Goal: Answer question/provide support

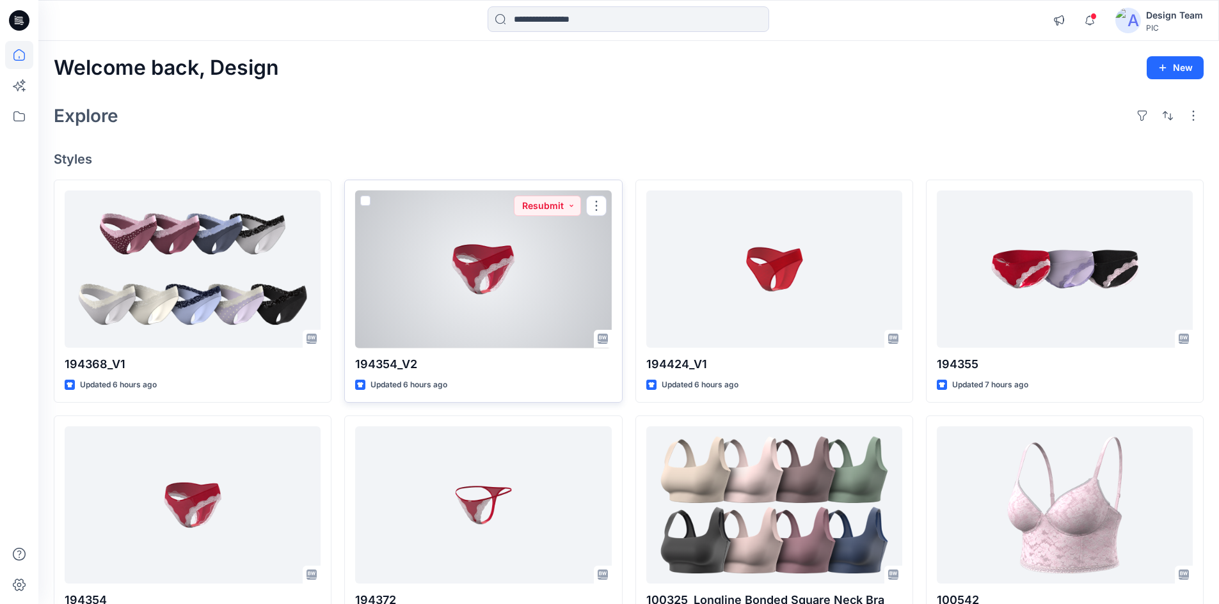
click at [490, 300] on div at bounding box center [483, 270] width 256 height 158
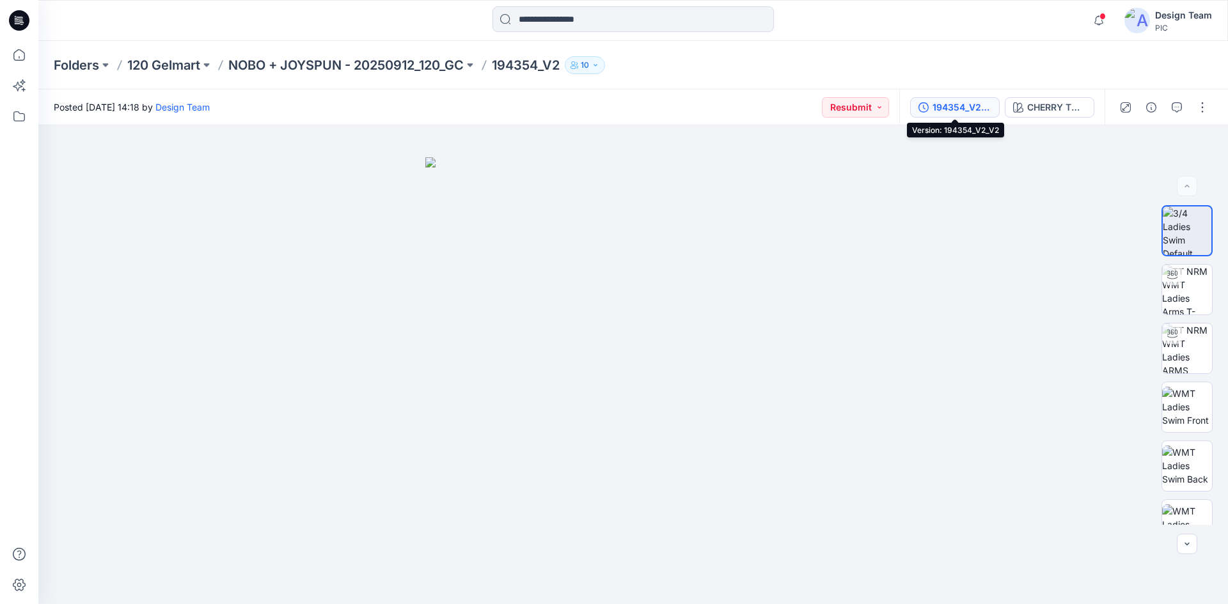
click at [956, 108] on div "194354_V2_V2" at bounding box center [962, 107] width 59 height 14
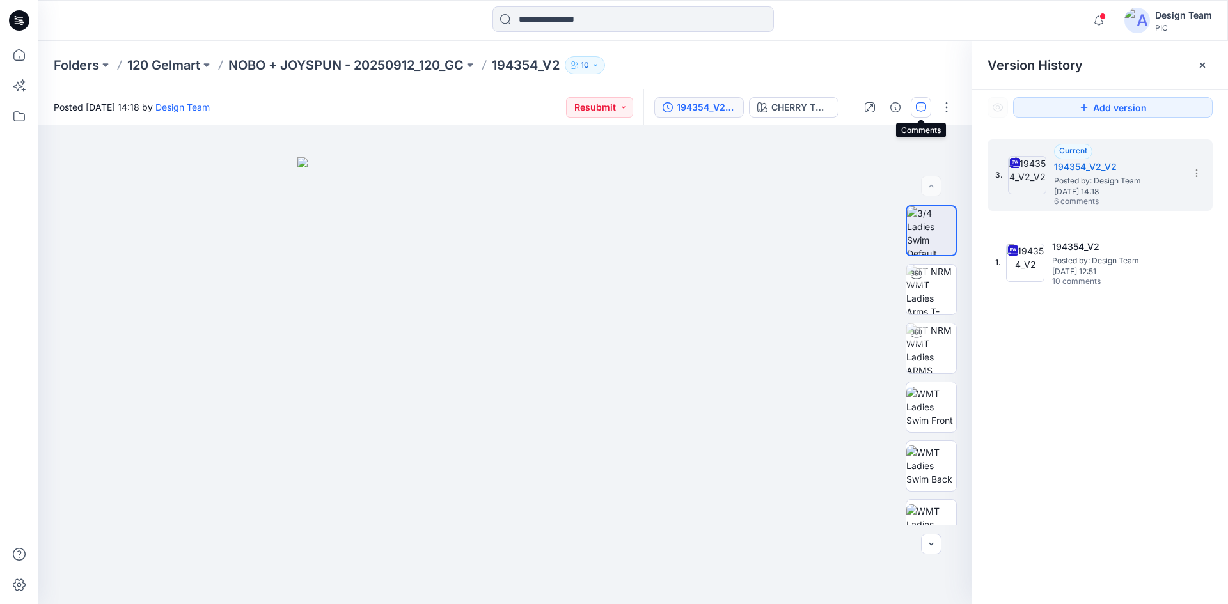
click at [919, 106] on icon "button" at bounding box center [921, 107] width 10 height 10
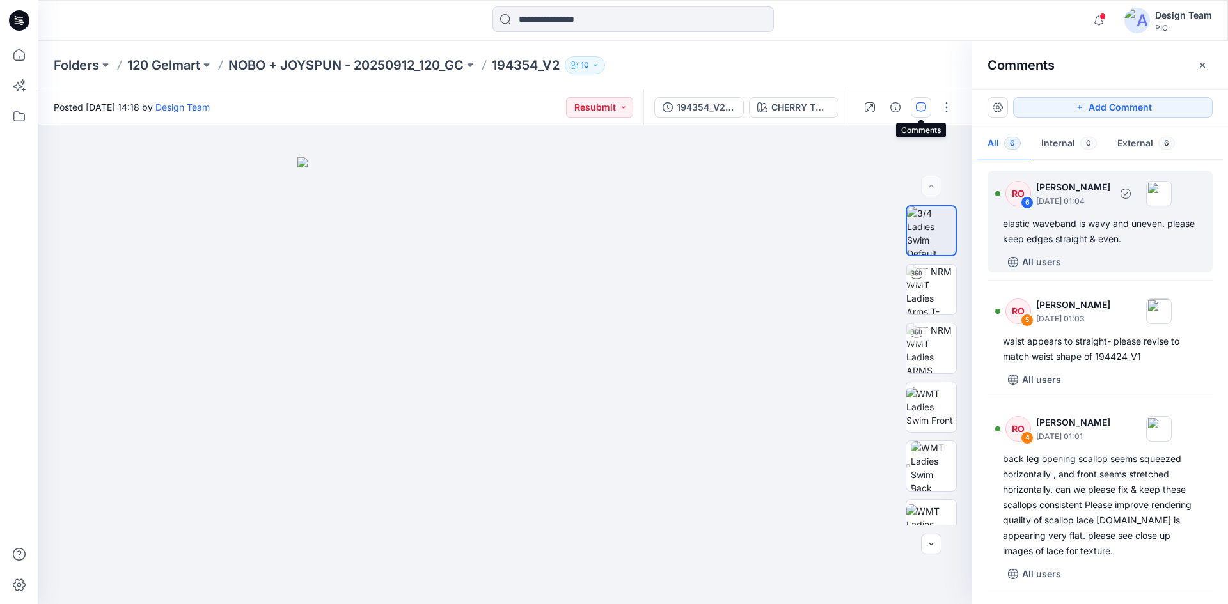
click at [1122, 222] on div "elastic waveband is wavy and uneven. please keep edges straight & even." at bounding box center [1100, 231] width 194 height 31
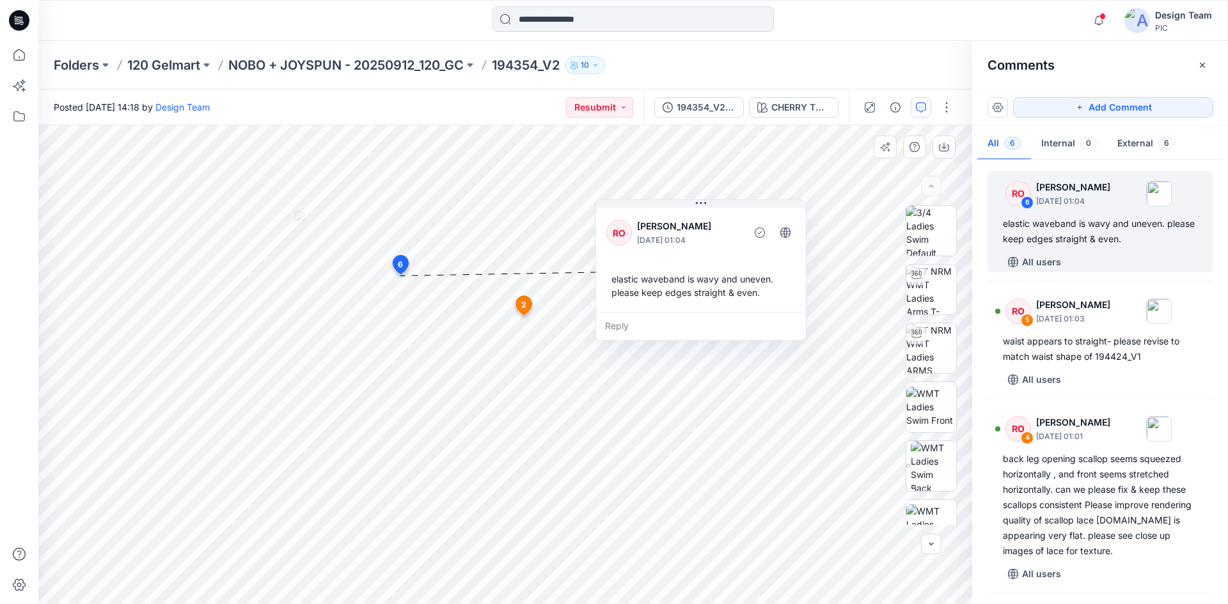
drag, startPoint x: 404, startPoint y: 158, endPoint x: 718, endPoint y: 255, distance: 328.8
click at [718, 255] on div "RO Raquel Ortiz October 03, 2025 01:04 elastic waveband is wavy and uneven. ple…" at bounding box center [701, 258] width 210 height 107
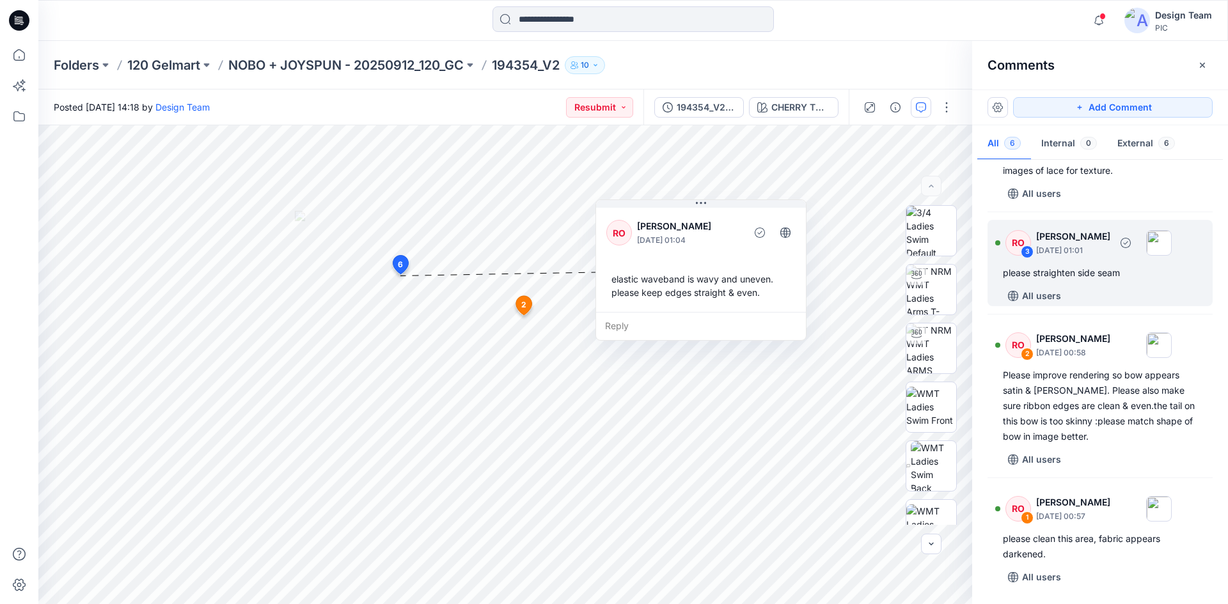
scroll to position [381, 0]
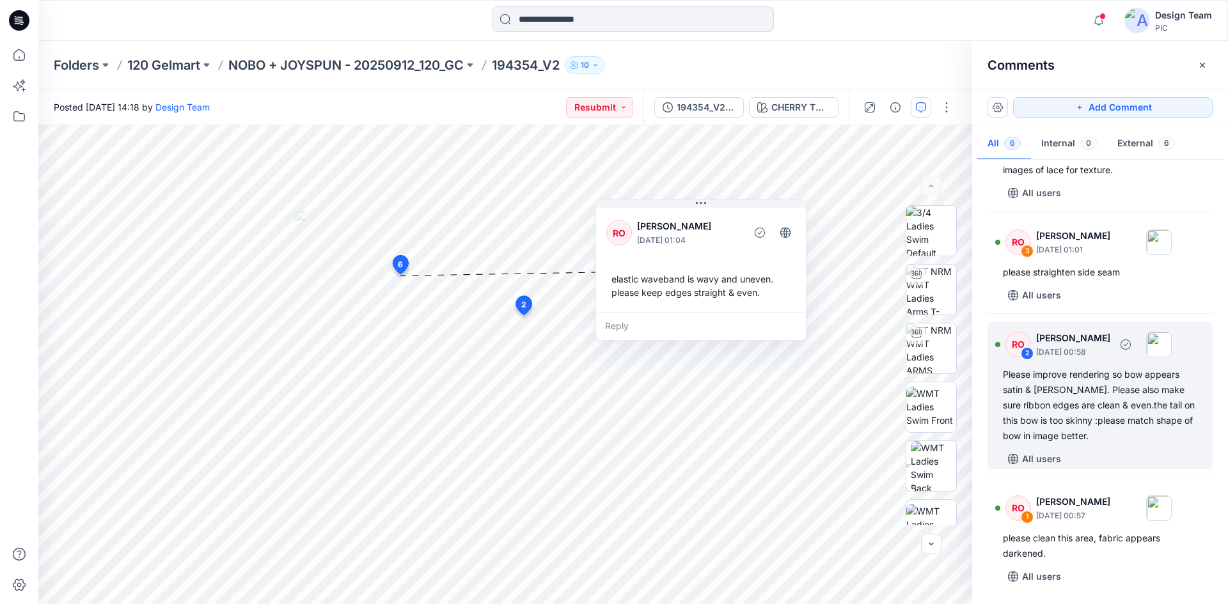
click at [1119, 400] on div "Please improve rendering so bow appears satin & shiny. Please also make sure ri…" at bounding box center [1100, 405] width 194 height 77
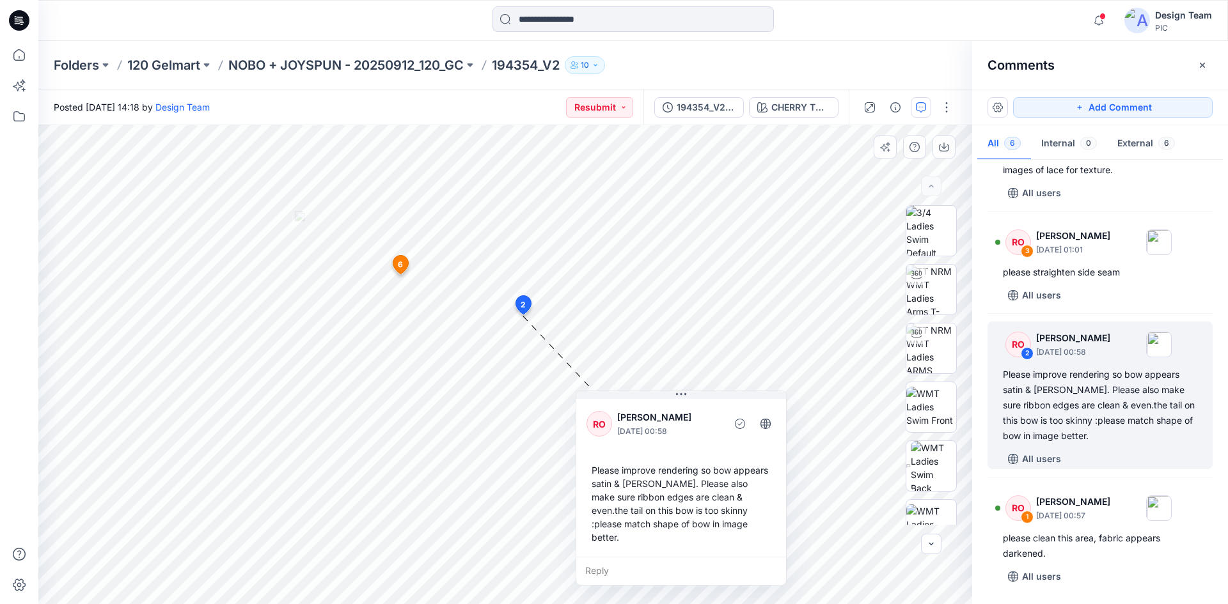
drag, startPoint x: 456, startPoint y: 394, endPoint x: 687, endPoint y: 410, distance: 231.5
click at [692, 410] on p "[PERSON_NAME]" at bounding box center [669, 417] width 104 height 15
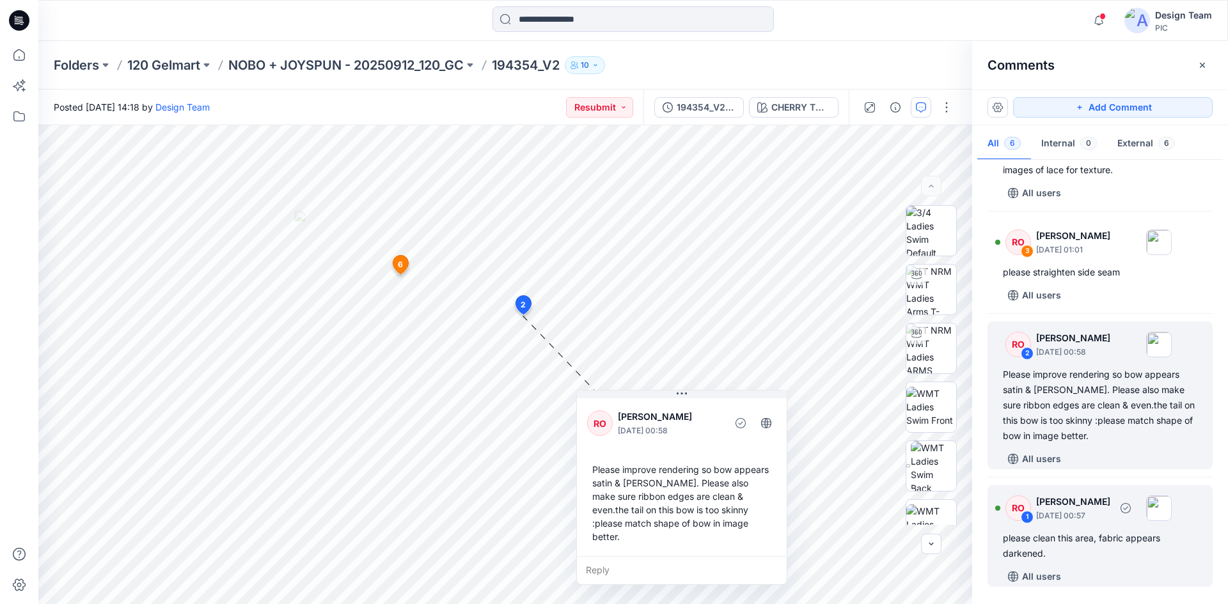
click at [1126, 542] on div "please clean this area, fabric appears darkened." at bounding box center [1100, 546] width 194 height 31
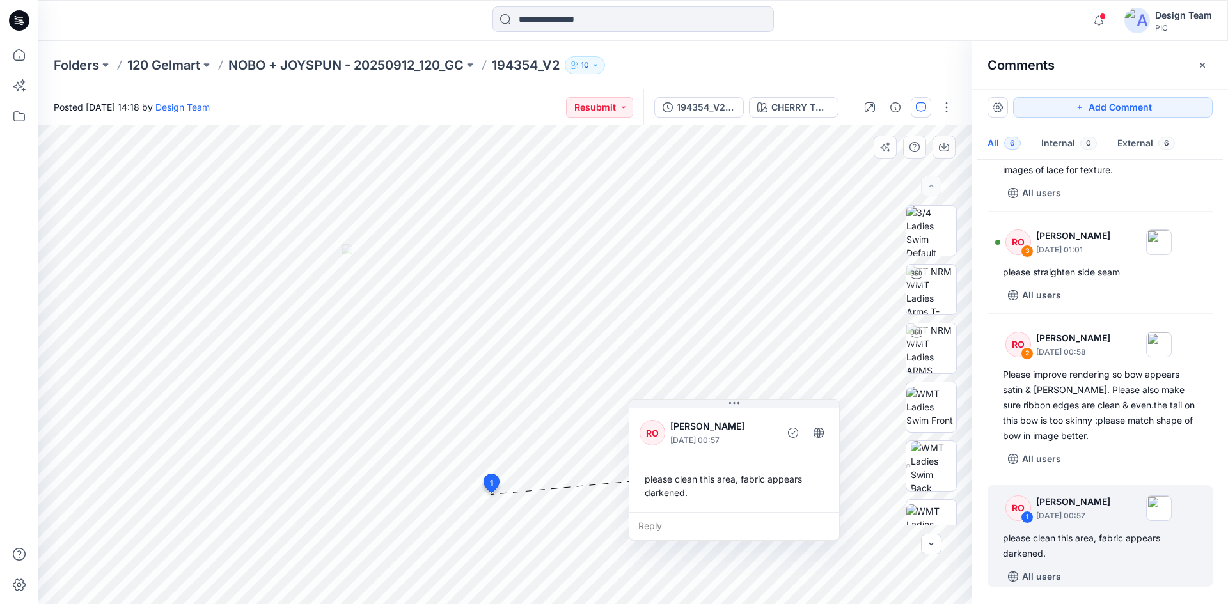
drag, startPoint x: 611, startPoint y: 511, endPoint x: 768, endPoint y: 411, distance: 186.3
click at [768, 411] on div "RO Raquel Ortiz October 03, 2025 00:57 please clean this area, fabric appears d…" at bounding box center [734, 459] width 210 height 107
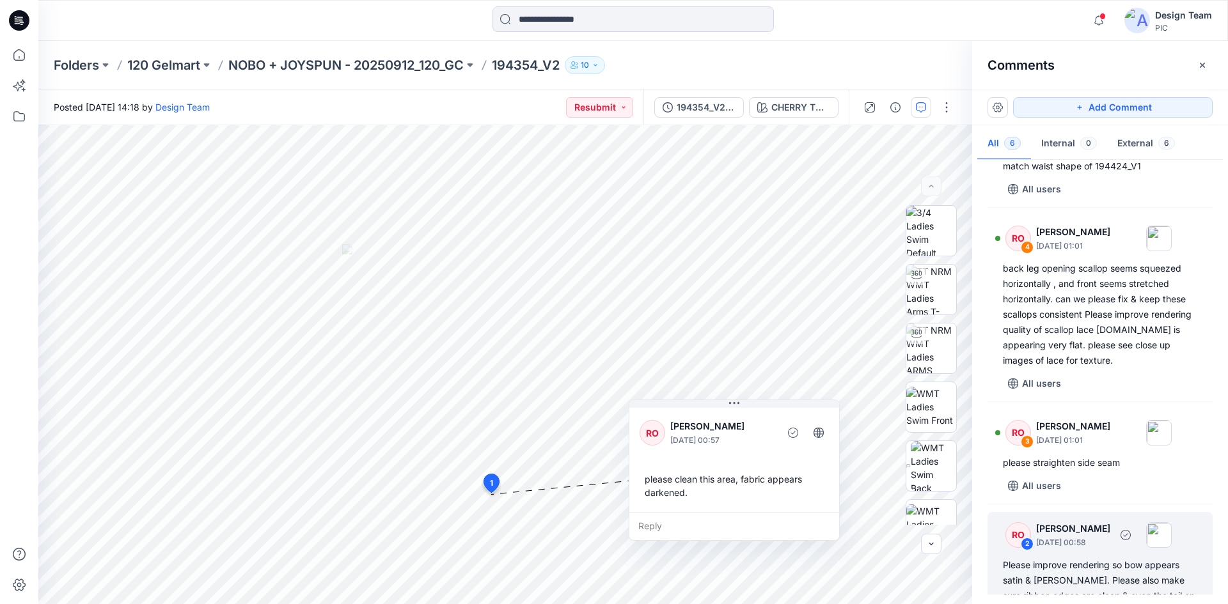
scroll to position [189, 0]
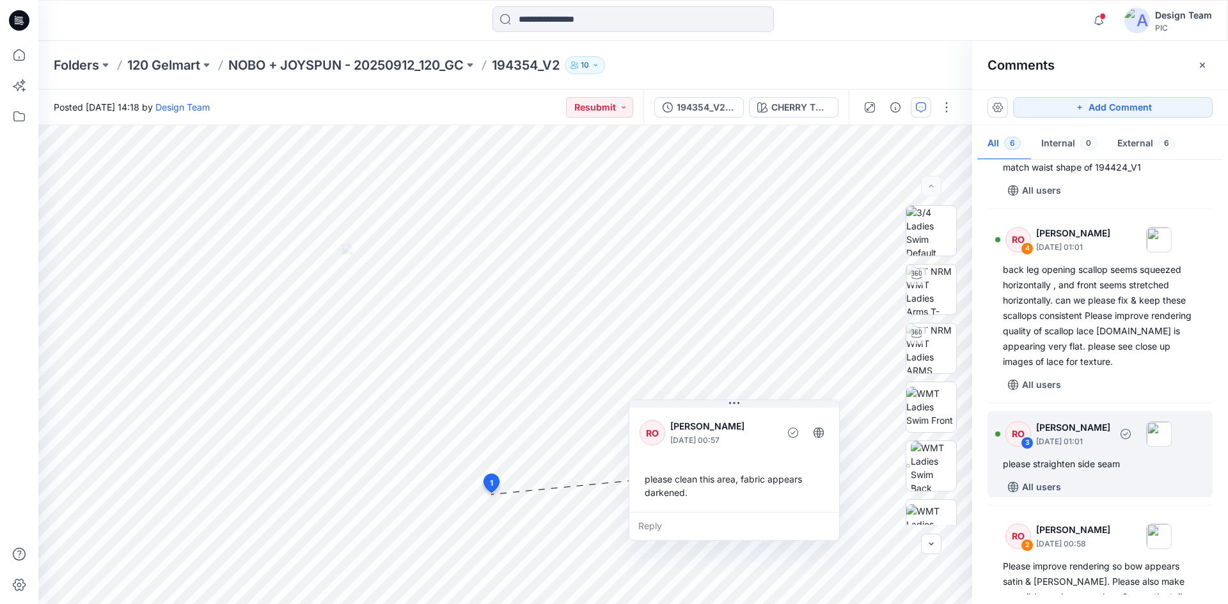
click at [1087, 465] on div "please straighten side seam" at bounding box center [1100, 464] width 194 height 15
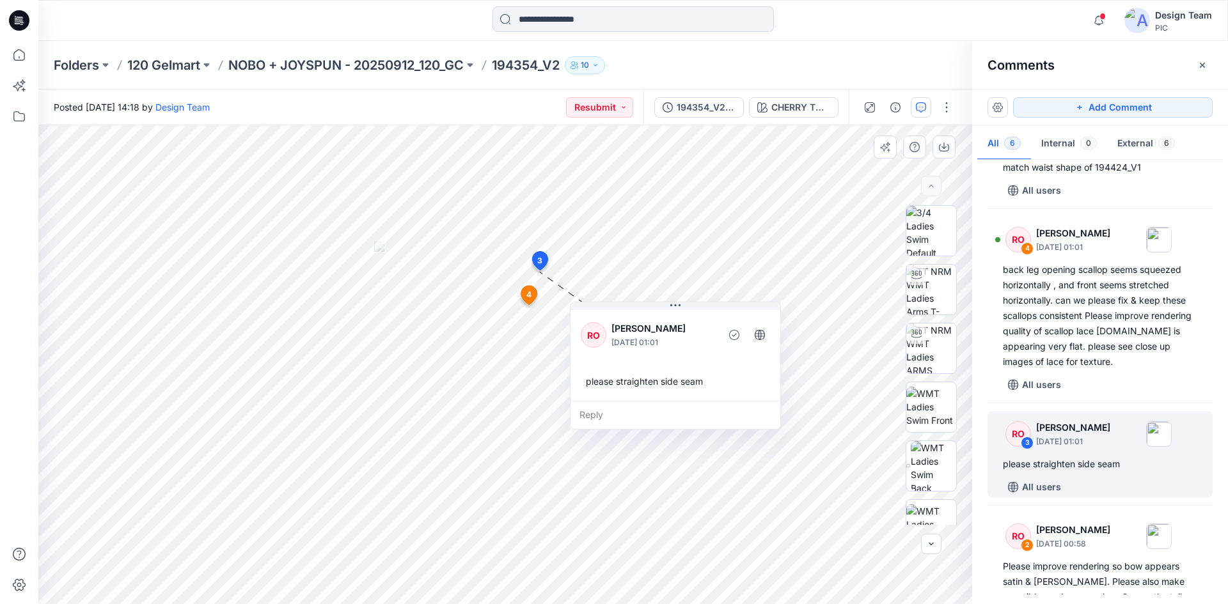
drag, startPoint x: 651, startPoint y: 304, endPoint x: 706, endPoint y: 339, distance: 64.4
click at [706, 336] on p "[PERSON_NAME]" at bounding box center [664, 328] width 104 height 15
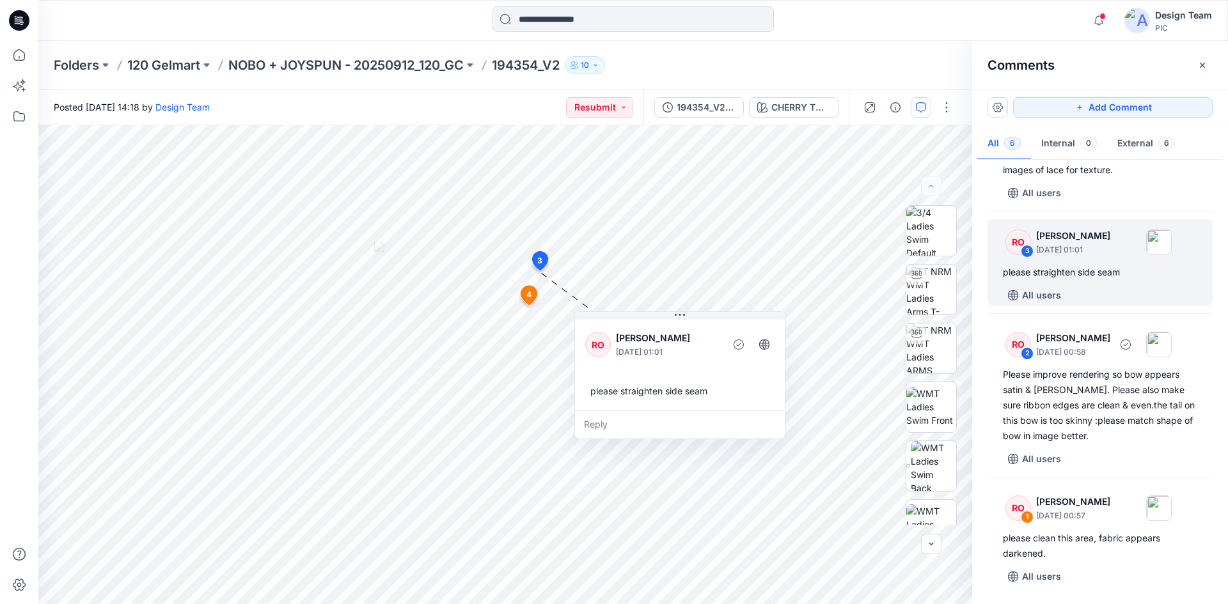
scroll to position [0, 0]
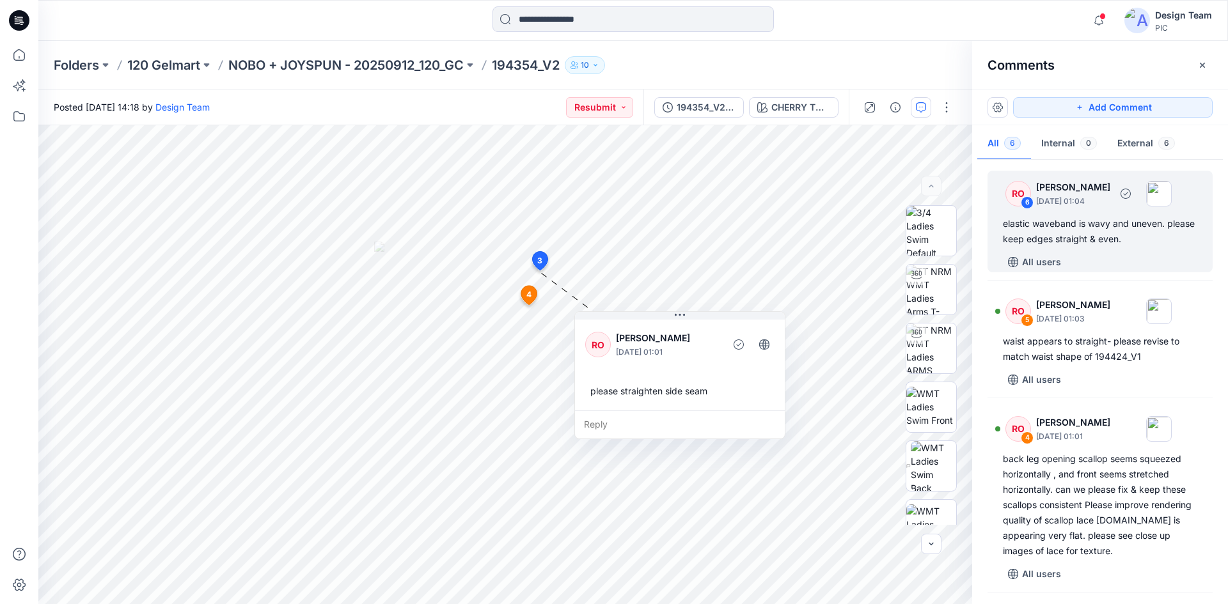
click at [1090, 240] on div "elastic waveband is wavy and uneven. please keep edges straight & even." at bounding box center [1100, 231] width 194 height 31
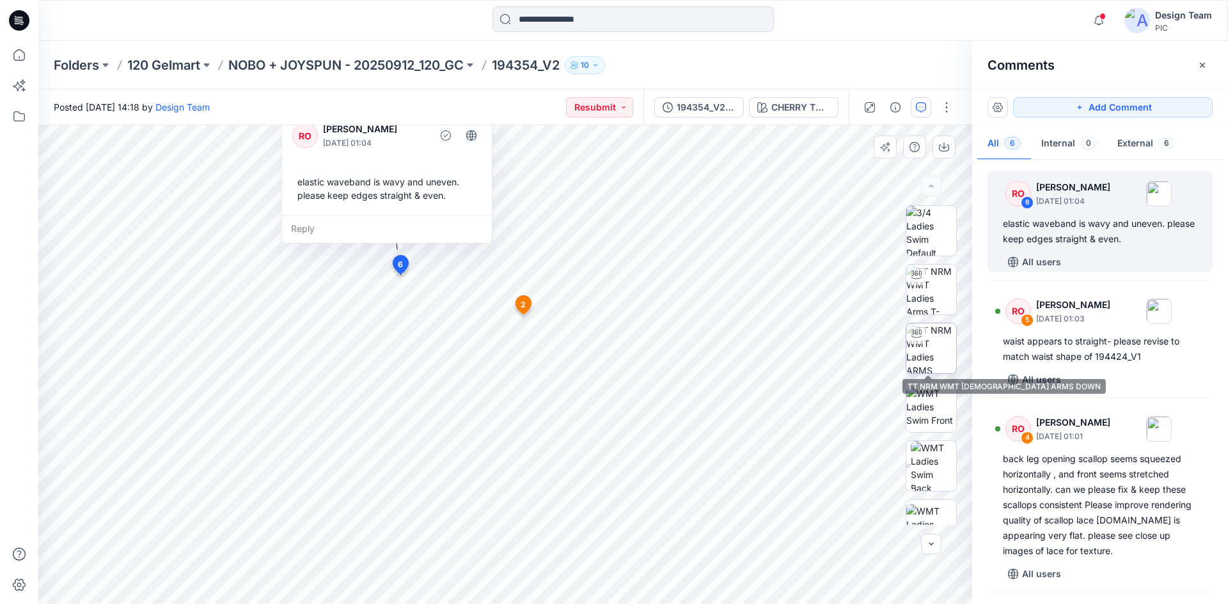
click at [940, 349] on img at bounding box center [931, 349] width 50 height 50
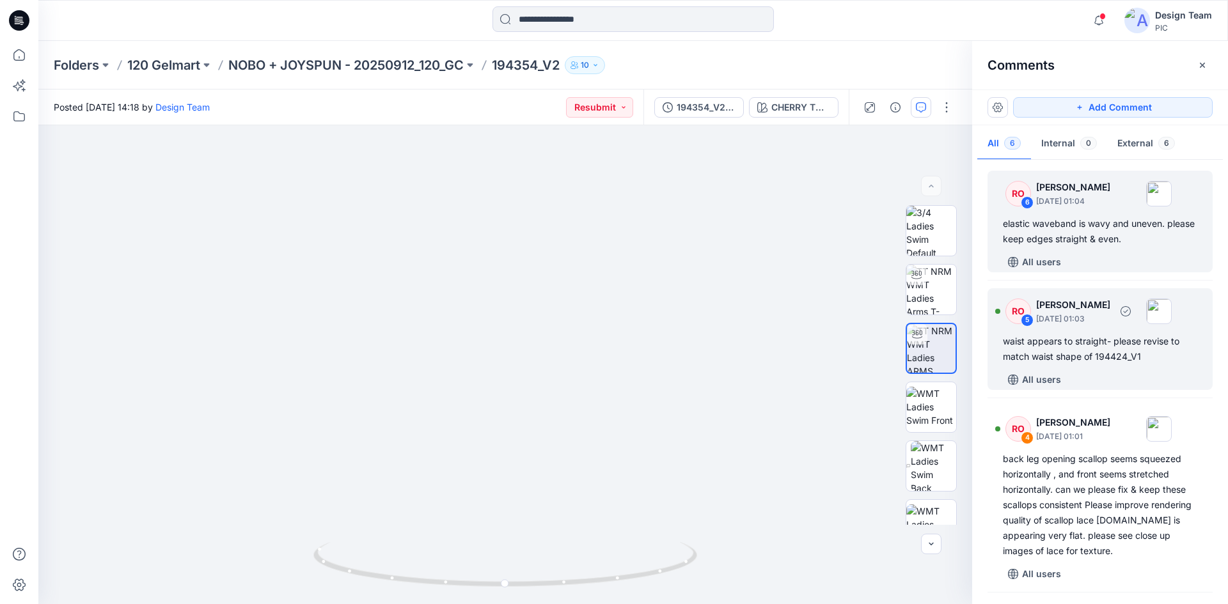
click at [1101, 377] on div "All users" at bounding box center [1108, 380] width 210 height 20
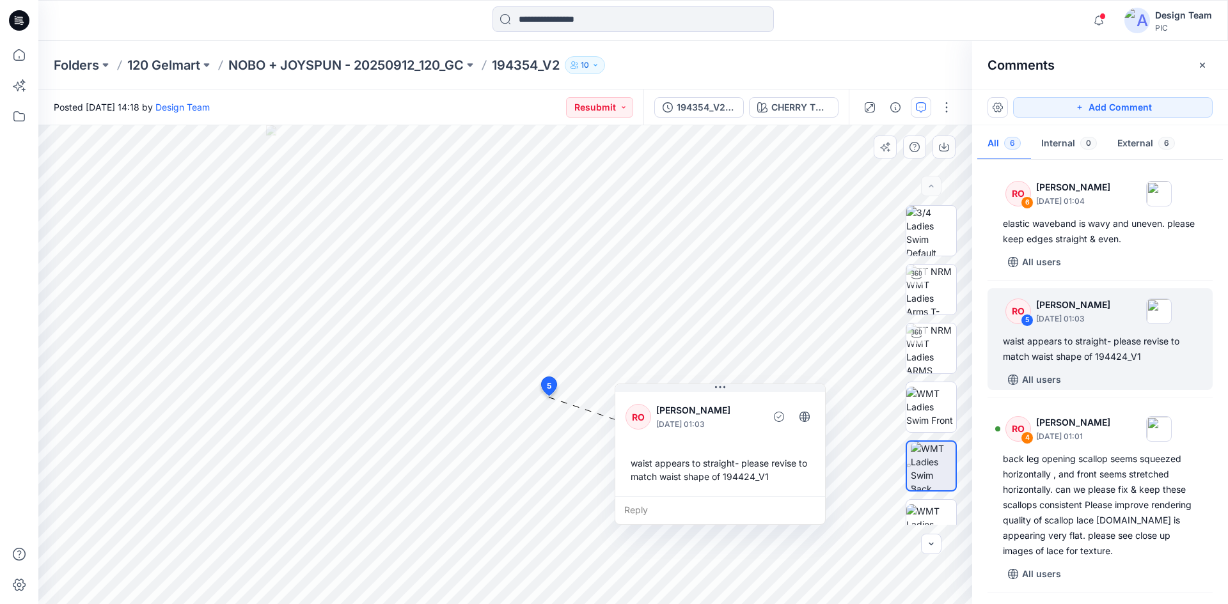
drag, startPoint x: 690, startPoint y: 416, endPoint x: 753, endPoint y: 402, distance: 64.4
click at [754, 400] on div "RO Raquel Ortiz October 03, 2025 01:03" at bounding box center [720, 417] width 189 height 35
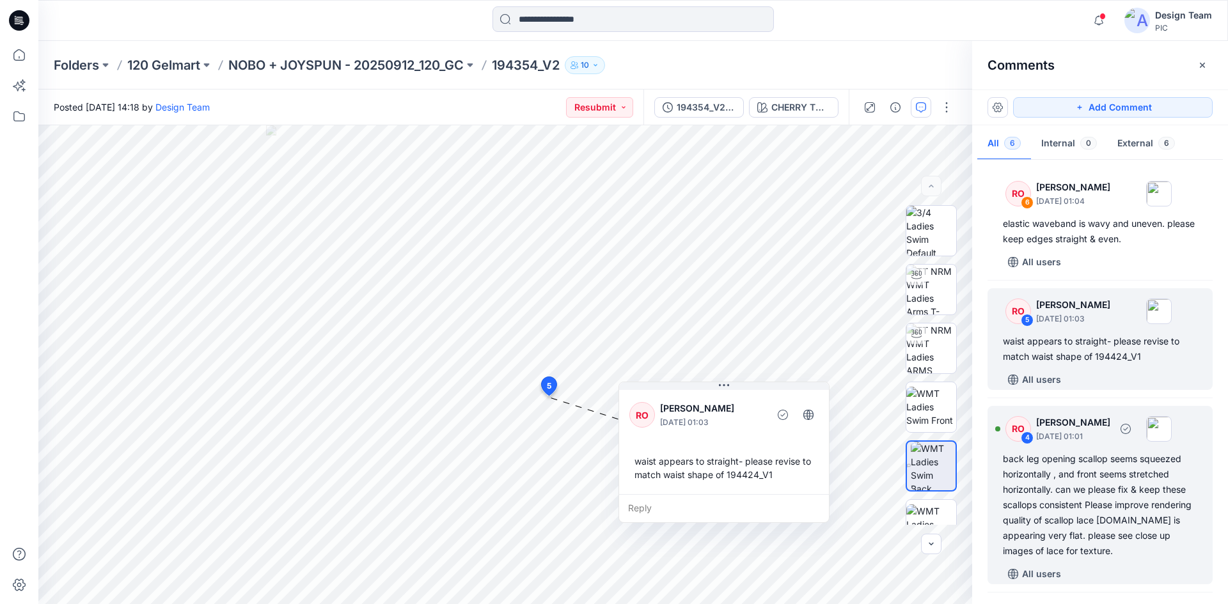
scroll to position [64, 0]
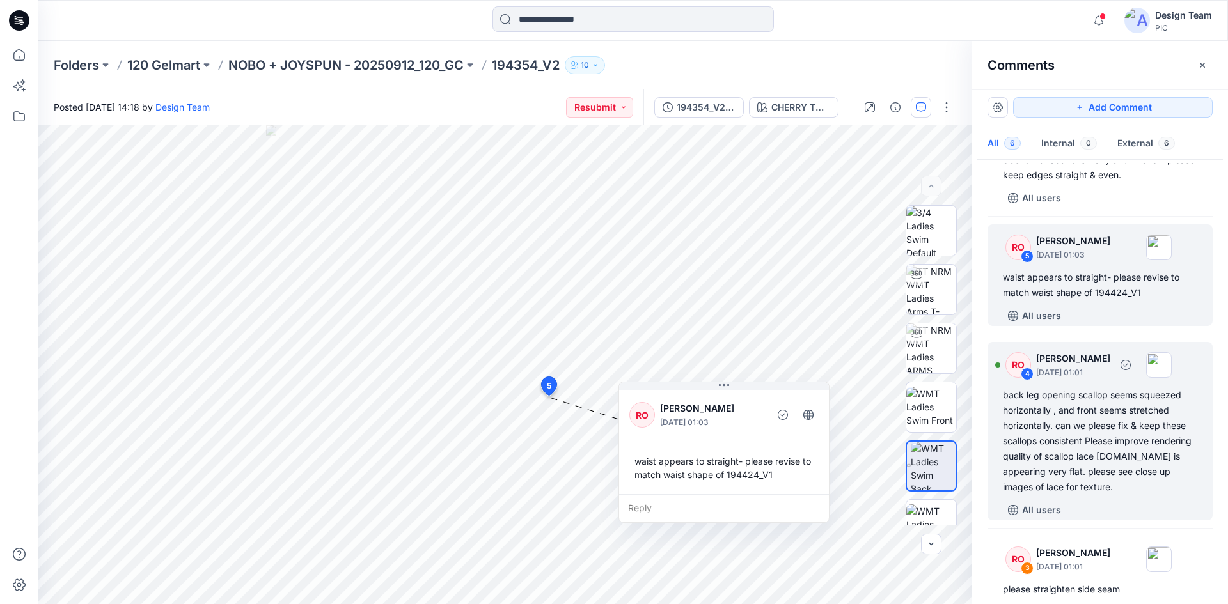
click at [1103, 483] on div "back leg opening scallop seems squeezed horizontally , and front seems stretche…" at bounding box center [1100, 441] width 194 height 107
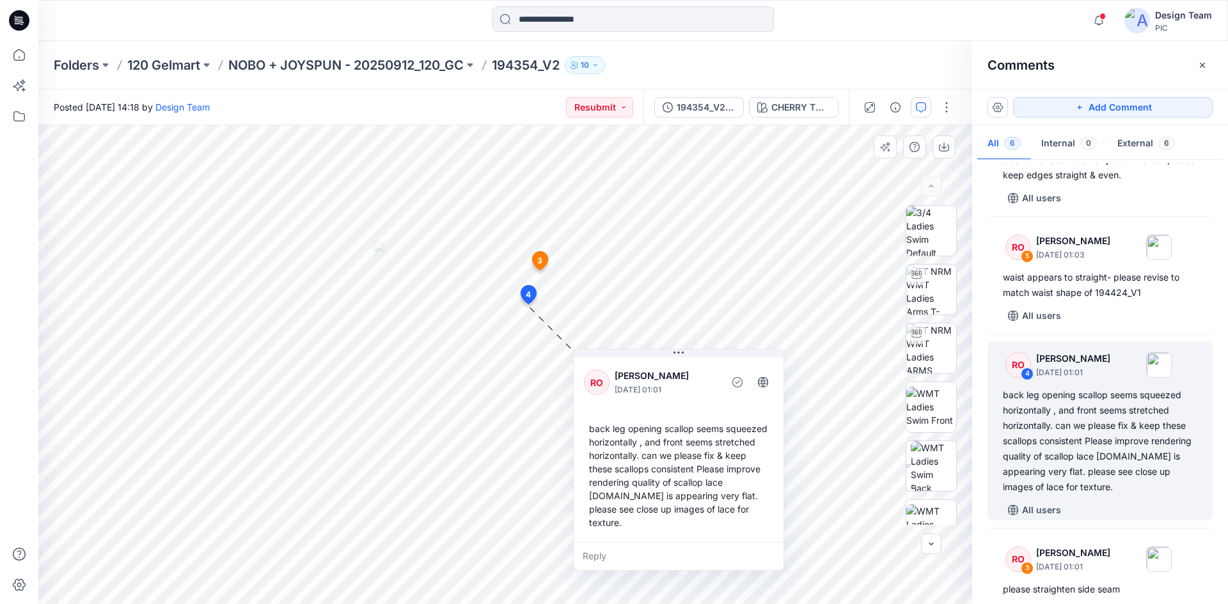
drag, startPoint x: 642, startPoint y: 362, endPoint x: 710, endPoint y: 389, distance: 72.9
click at [710, 389] on p "October 03, 2025 01:01" at bounding box center [667, 390] width 104 height 13
click at [935, 357] on img at bounding box center [931, 349] width 50 height 50
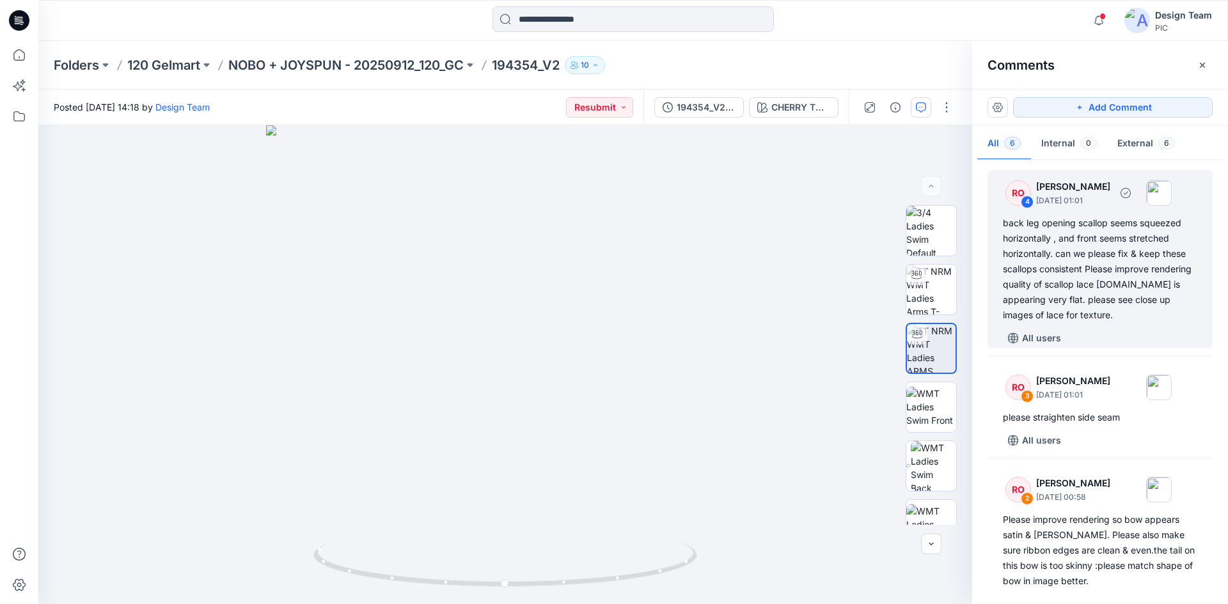
scroll to position [256, 0]
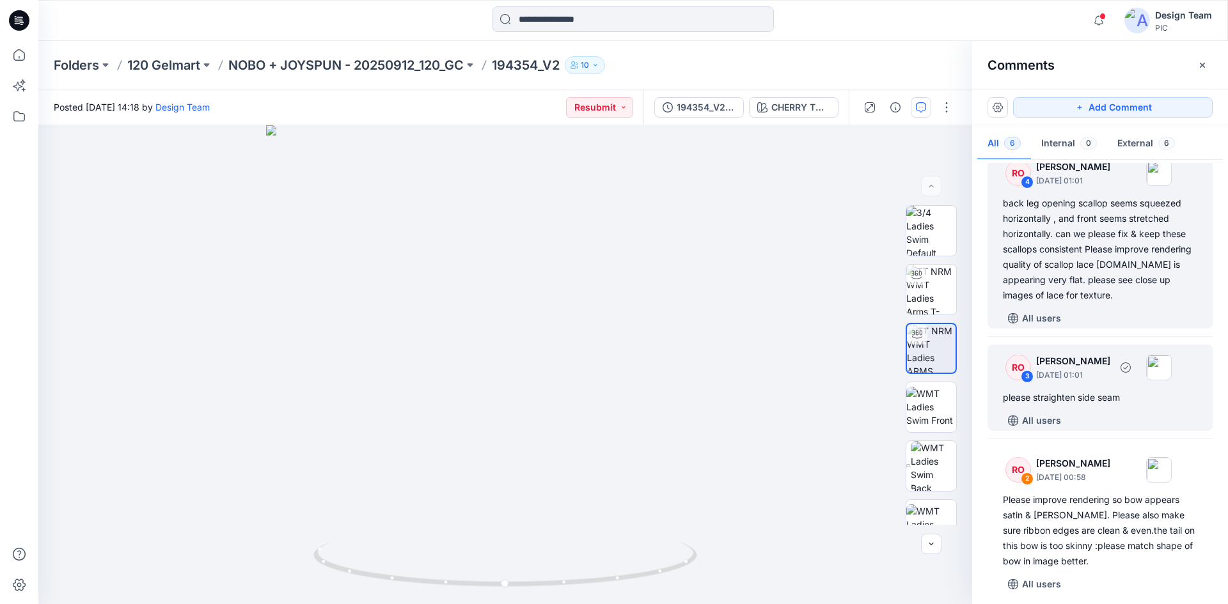
drag, startPoint x: 1115, startPoint y: 406, endPoint x: 1123, endPoint y: 407, distance: 7.9
click at [1115, 406] on div "RO 3 Raquel Ortiz October 03, 2025 01:01 please straighten side seam All users" at bounding box center [1100, 388] width 225 height 86
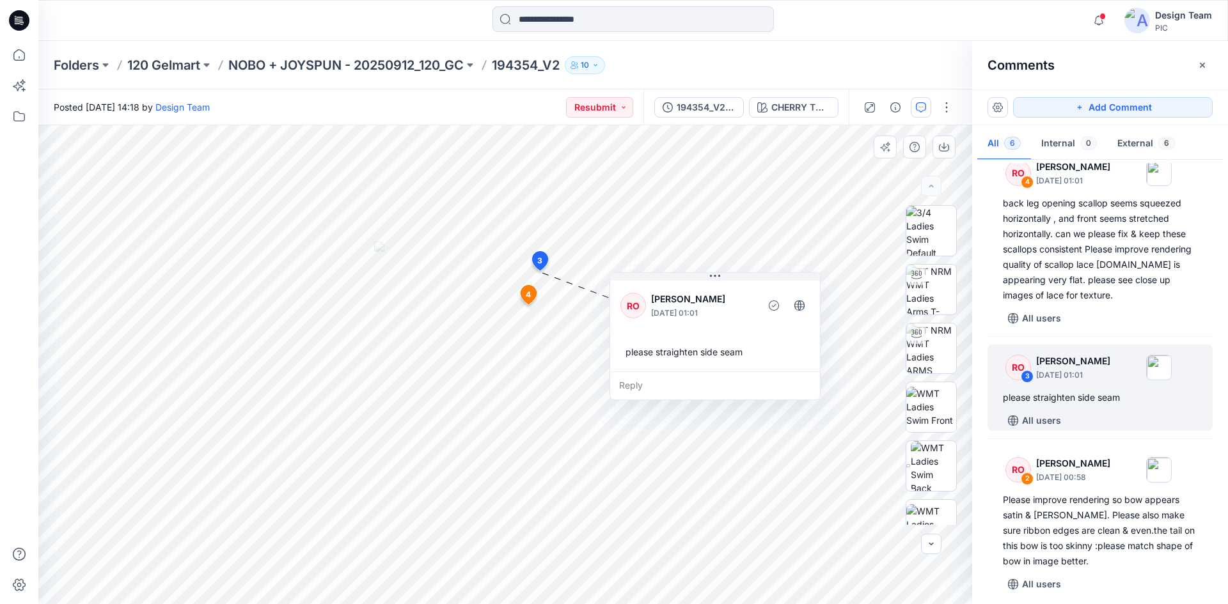
drag, startPoint x: 644, startPoint y: 292, endPoint x: 734, endPoint y: 288, distance: 89.7
click at [734, 288] on div "RO Raquel Ortiz October 03, 2025 01:01" at bounding box center [714, 305] width 189 height 35
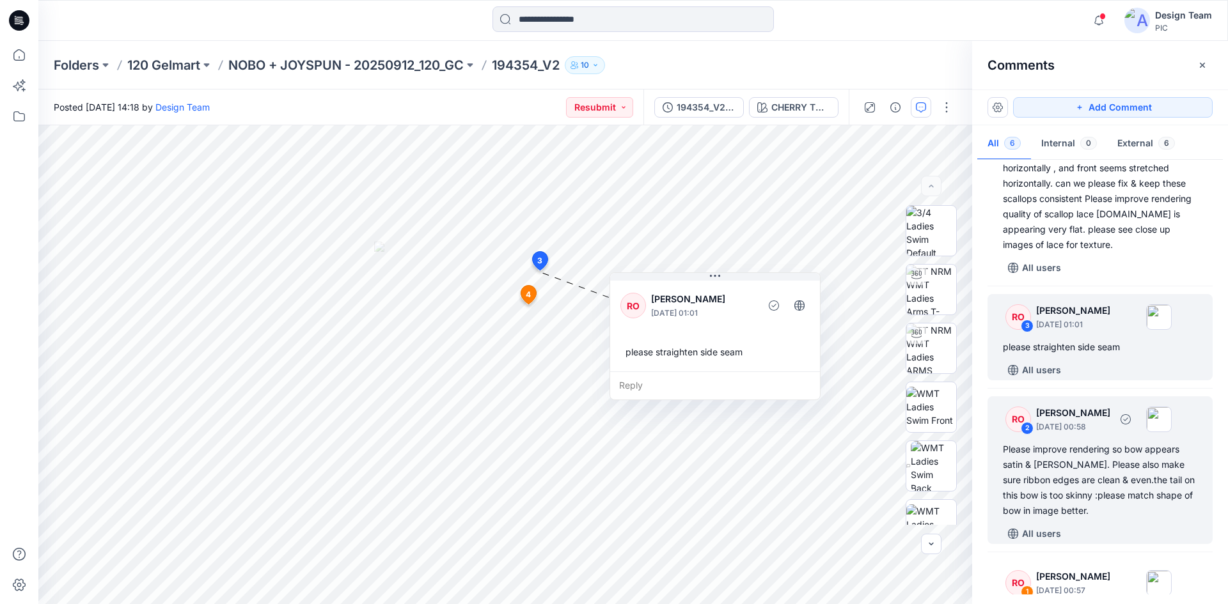
scroll to position [381, 0]
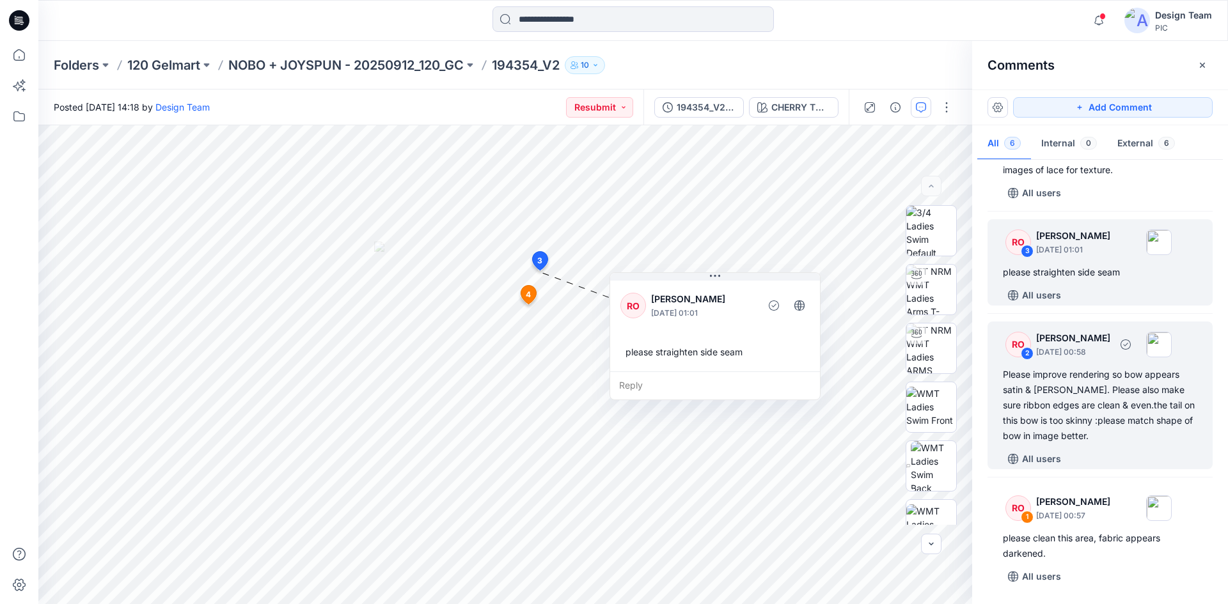
click at [1096, 422] on div "Please improve rendering so bow appears satin & shiny. Please also make sure ri…" at bounding box center [1100, 405] width 194 height 77
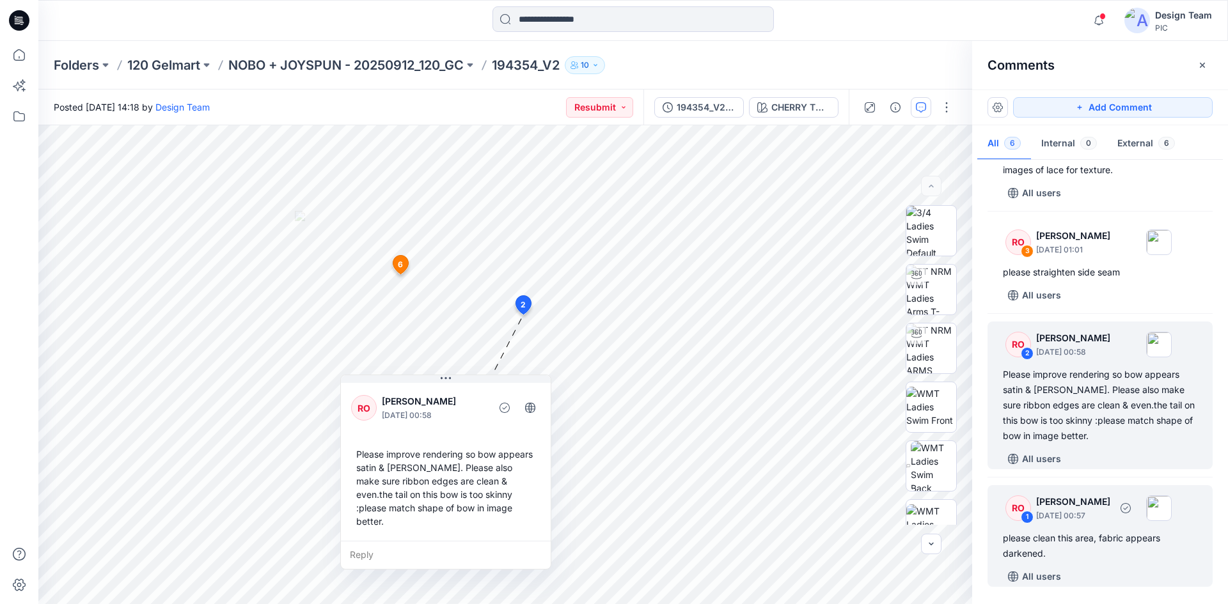
click at [1107, 557] on div "please clean this area, fabric appears darkened." at bounding box center [1100, 546] width 194 height 31
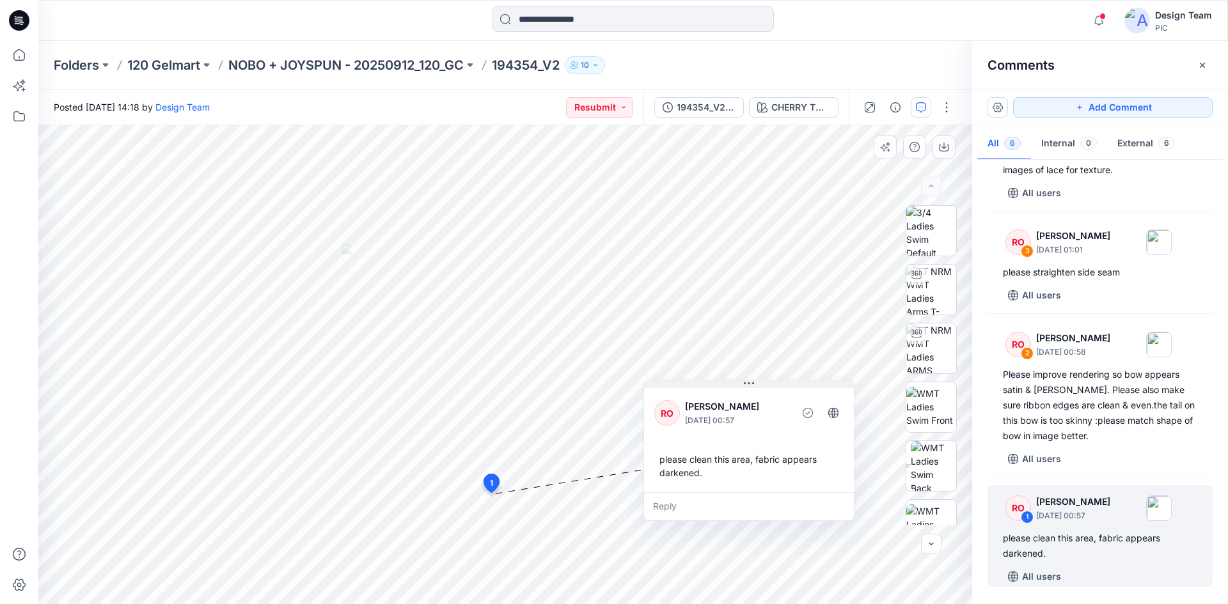
drag, startPoint x: 554, startPoint y: 506, endPoint x: 726, endPoint y: 386, distance: 209.6
click at [726, 386] on button at bounding box center [749, 385] width 210 height 8
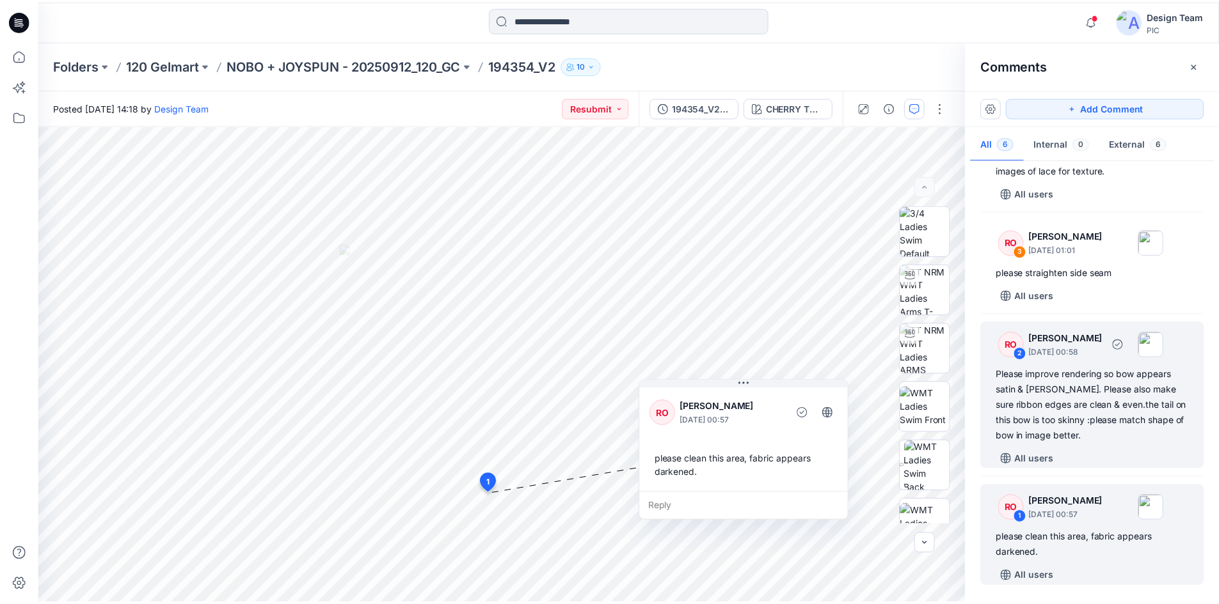
scroll to position [0, 0]
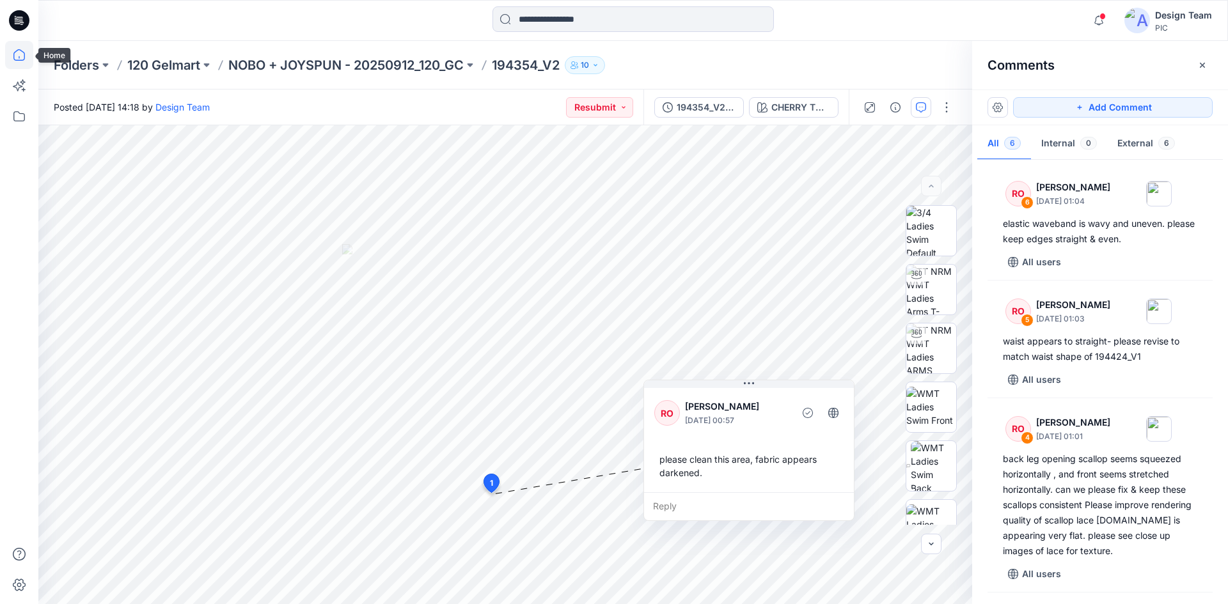
click at [20, 61] on icon at bounding box center [19, 55] width 28 height 28
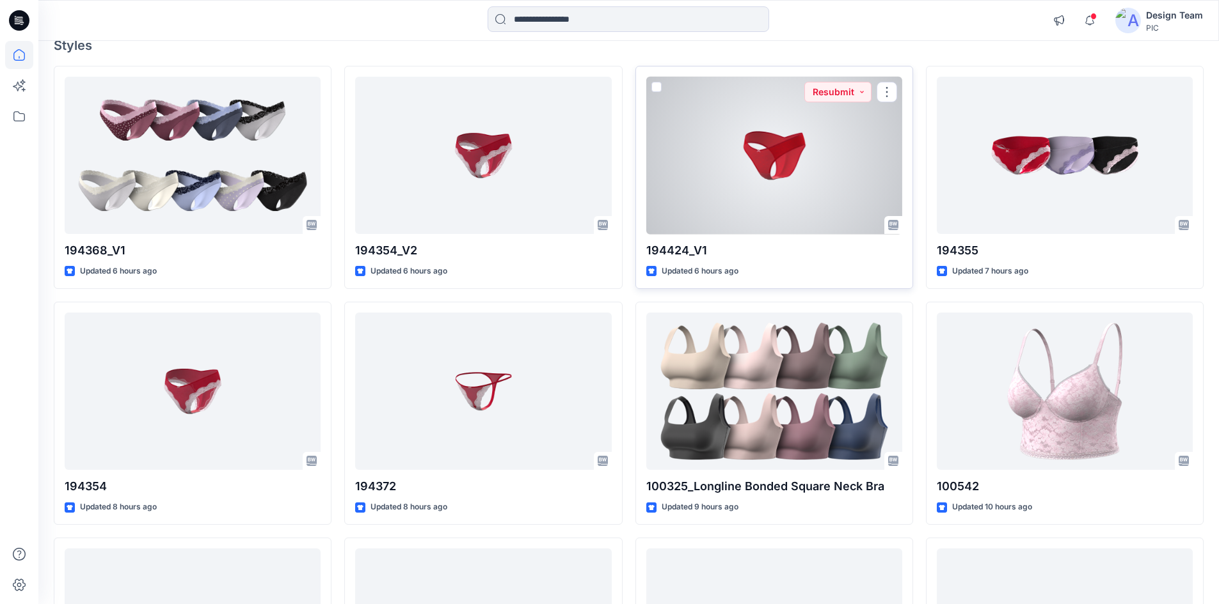
scroll to position [128, 0]
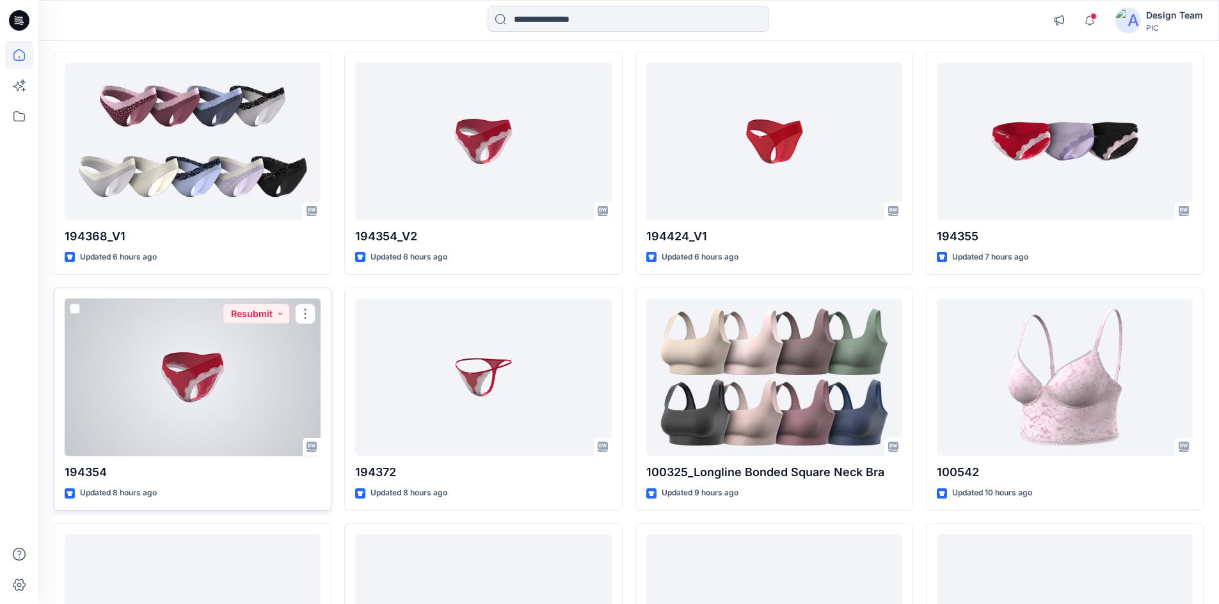
click at [171, 384] on div at bounding box center [193, 378] width 256 height 158
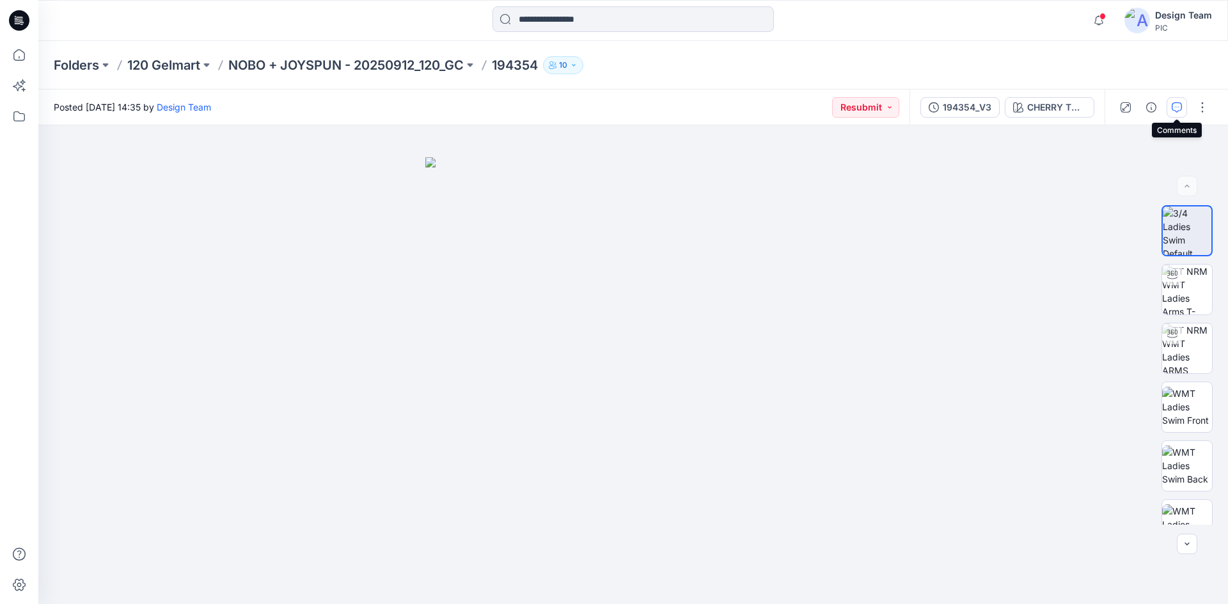
click at [1178, 99] on button "button" at bounding box center [1177, 107] width 20 height 20
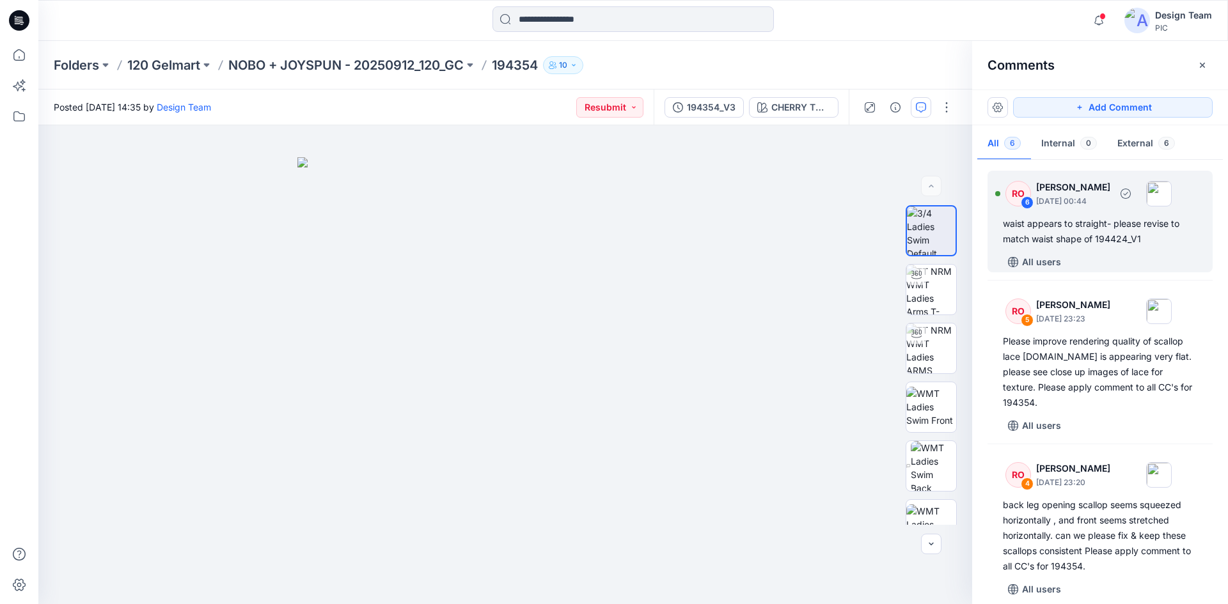
click at [1128, 251] on div "RO 6 Raquel Ortiz October 03, 2025 00:44 waist appears to straight- please revi…" at bounding box center [1100, 222] width 225 height 102
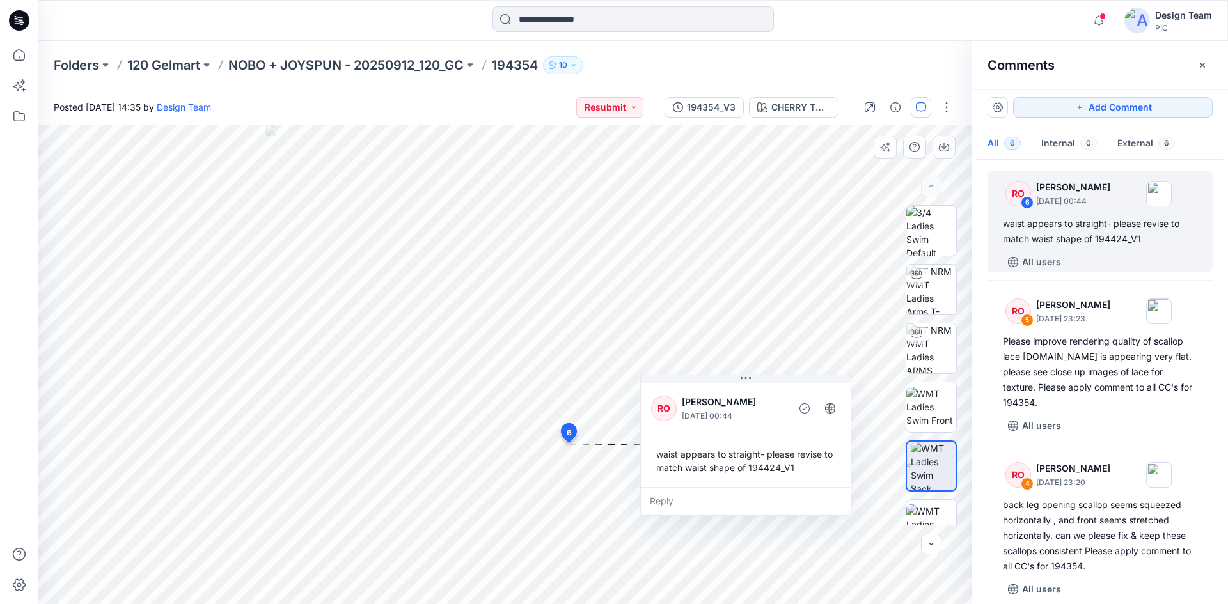
drag, startPoint x: 681, startPoint y: 466, endPoint x: 773, endPoint y: 390, distance: 119.5
click at [773, 391] on div "RO Raquel Ortiz October 03, 2025 00:44" at bounding box center [745, 408] width 189 height 35
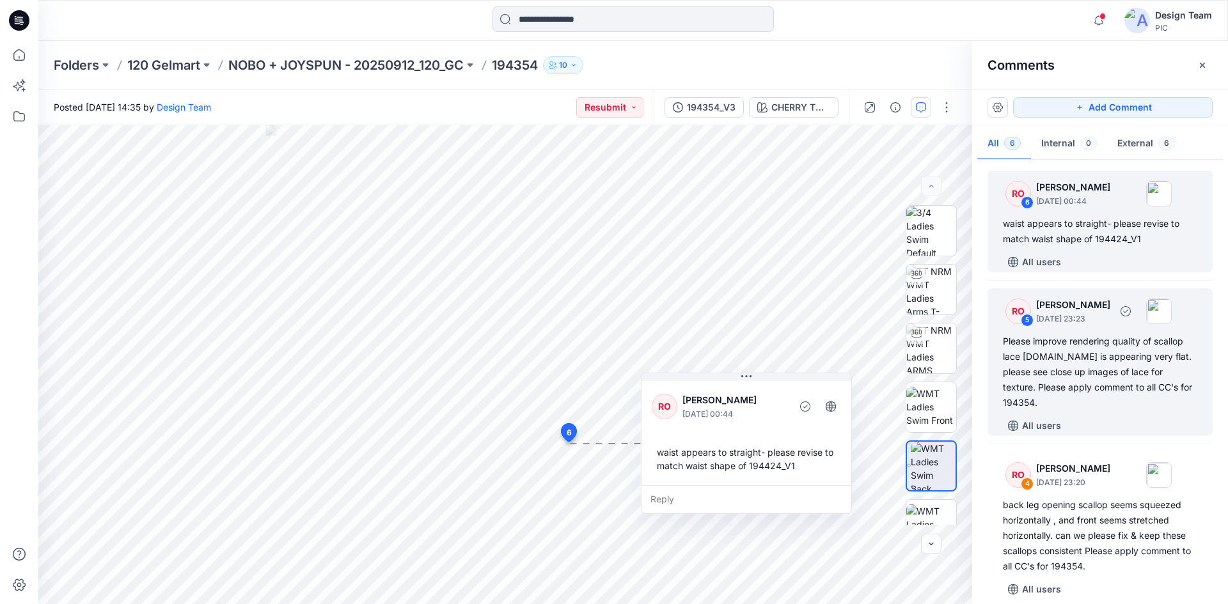
click at [1112, 358] on div "Please improve rendering quality of scallop lace trim.It is appearing very flat…" at bounding box center [1100, 372] width 194 height 77
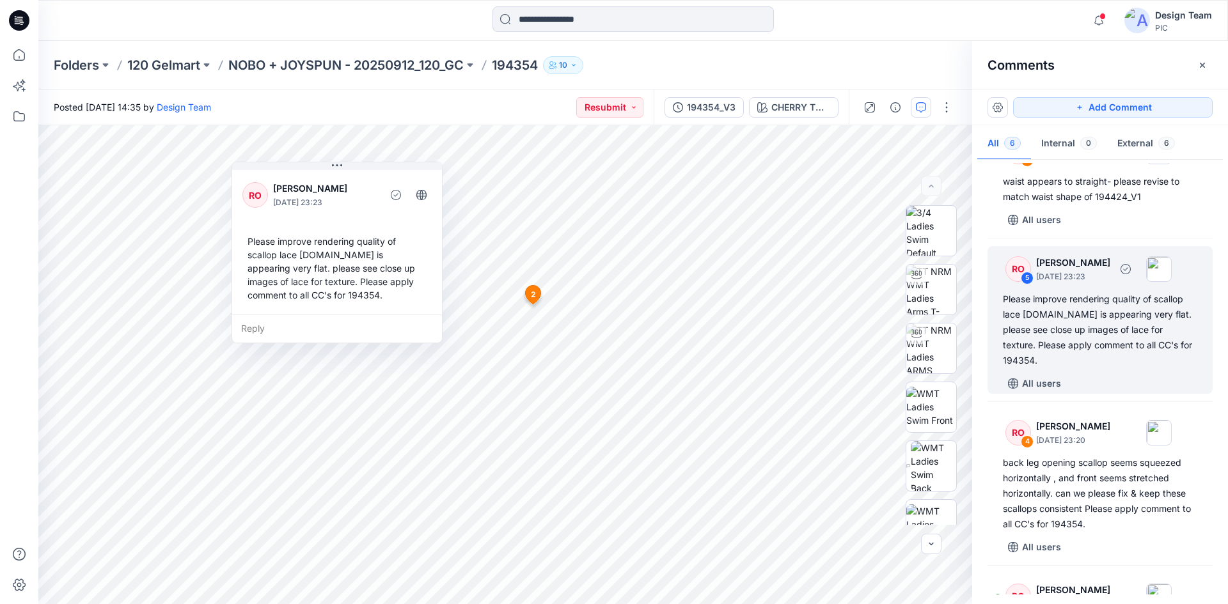
scroll to position [64, 0]
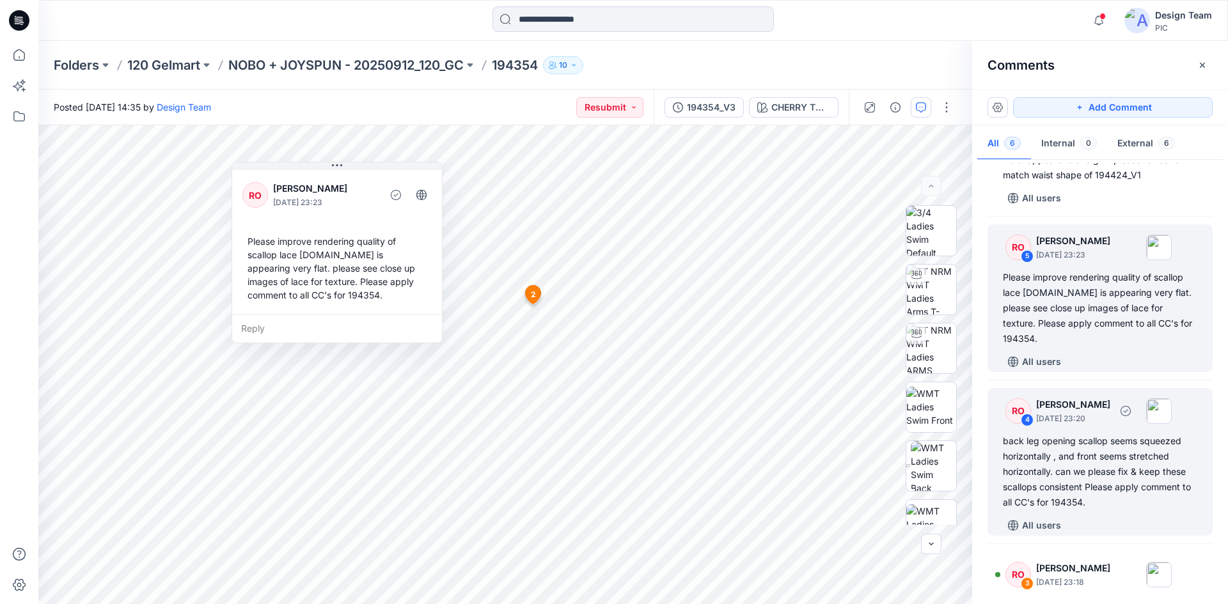
click at [1102, 466] on div "back leg opening scallop seems squeezed horizontally , and front seems stretche…" at bounding box center [1100, 472] width 194 height 77
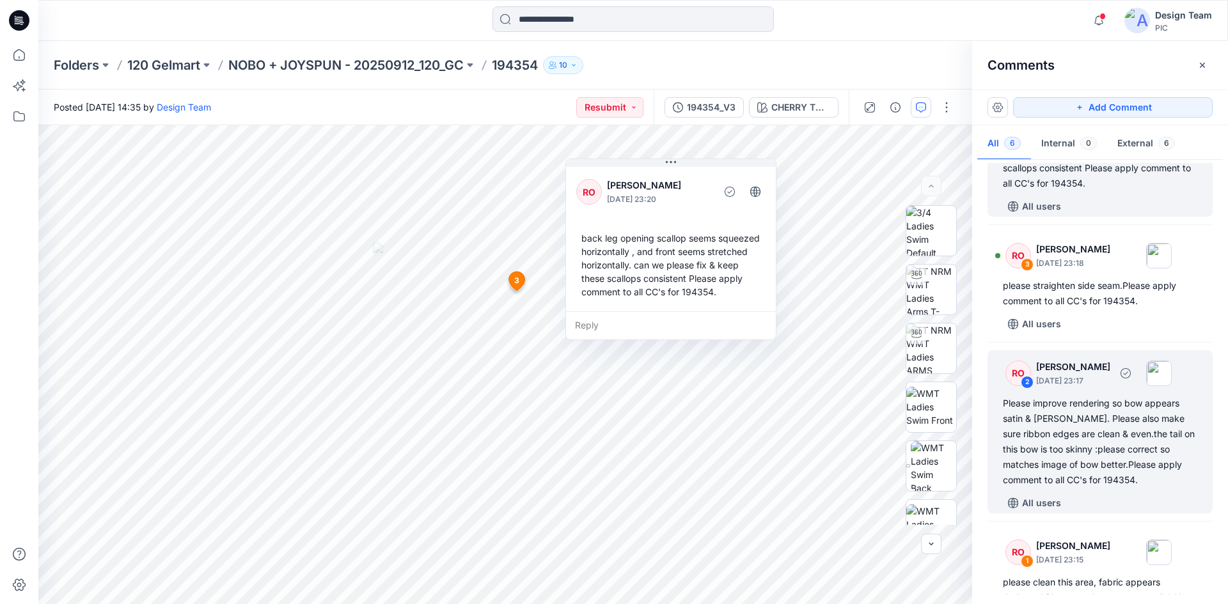
scroll to position [384, 0]
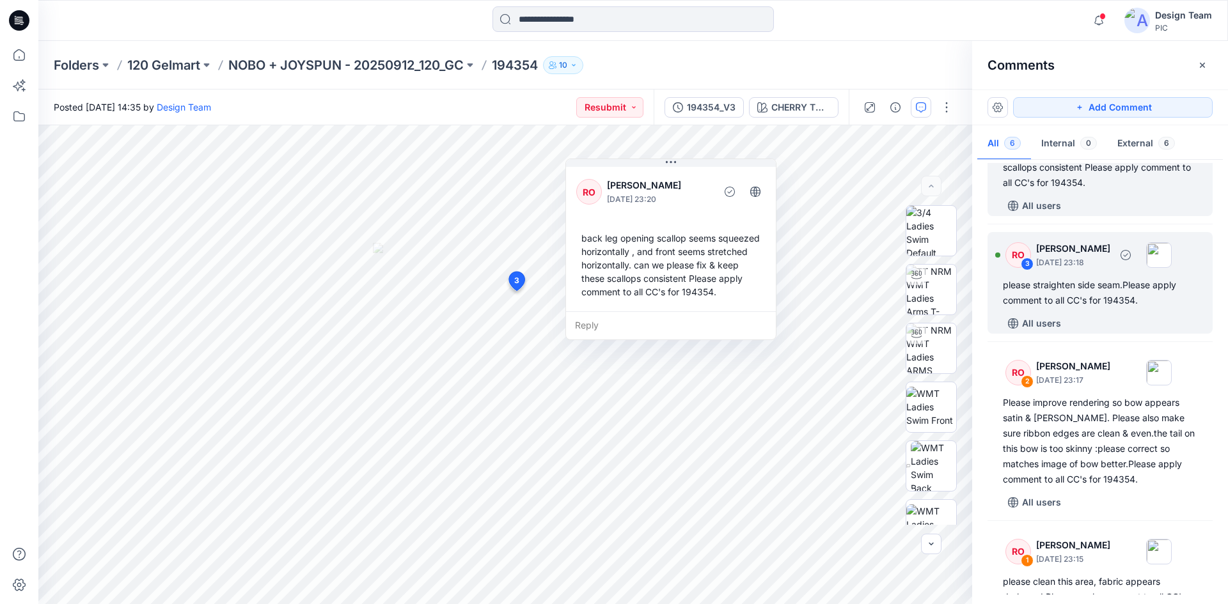
click at [1104, 278] on div "please straighten side seam.Please apply comment to all CC's for 194354." at bounding box center [1100, 293] width 194 height 31
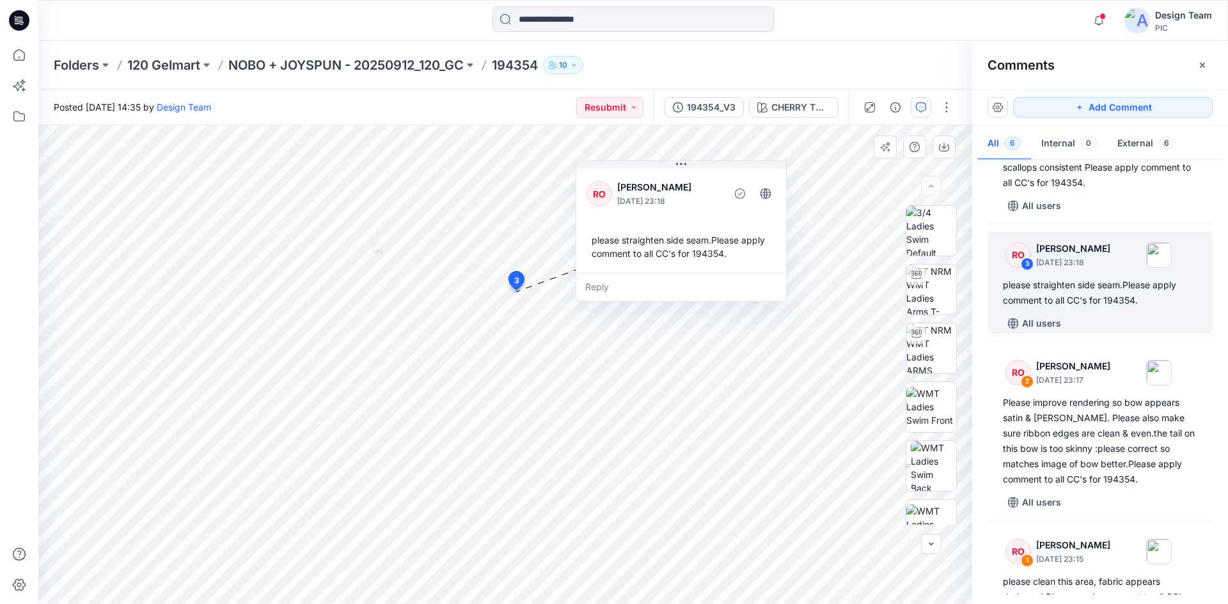
drag, startPoint x: 601, startPoint y: 172, endPoint x: 680, endPoint y: 182, distance: 79.3
click at [680, 182] on p "[PERSON_NAME]" at bounding box center [669, 187] width 104 height 15
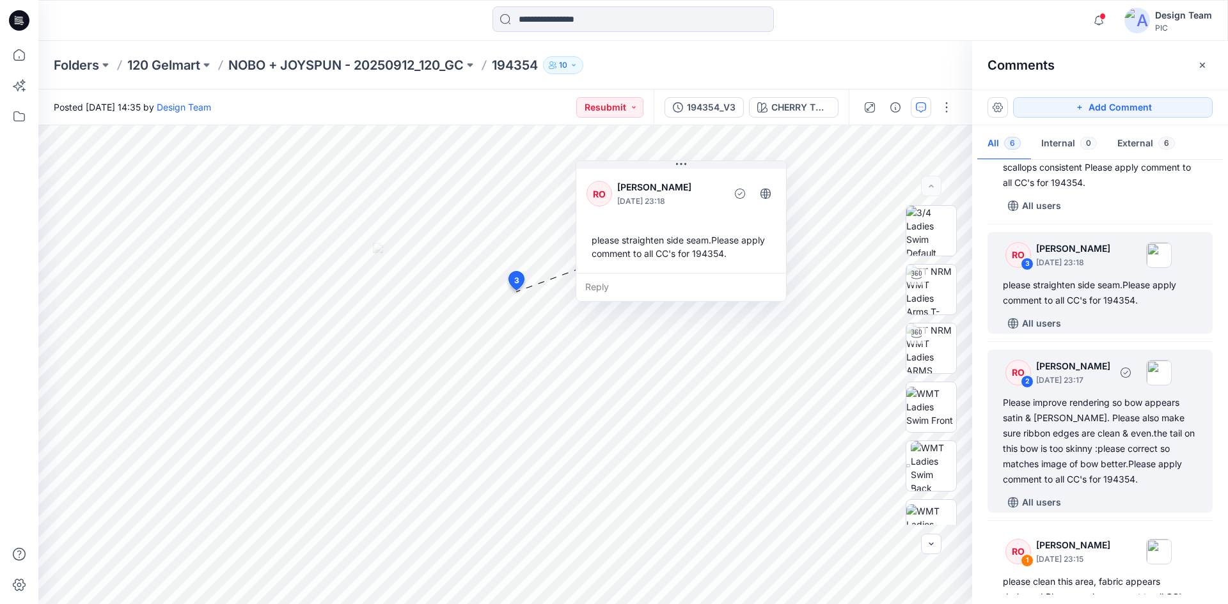
click at [1133, 427] on div "Please improve rendering so bow appears satin & shiny. Please also make sure ri…" at bounding box center [1100, 441] width 194 height 92
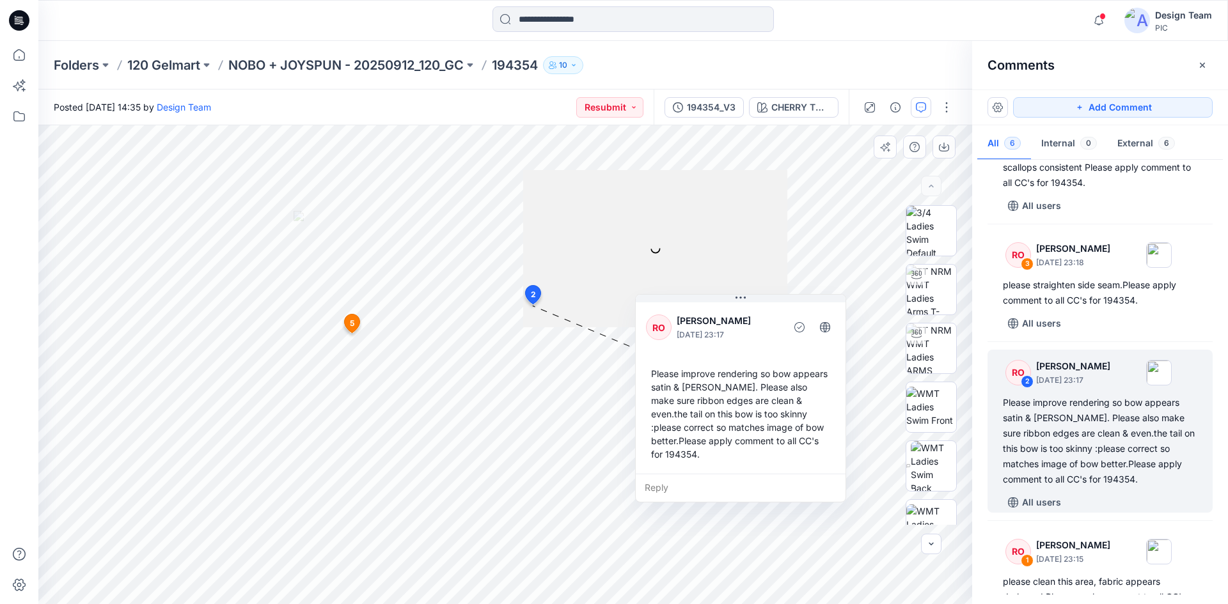
drag, startPoint x: 643, startPoint y: 325, endPoint x: 765, endPoint y: 308, distance: 123.3
click at [765, 308] on div "RO Raquel Ortiz October 02, 2025 23:17 Please improve rendering so bow appears …" at bounding box center [741, 387] width 210 height 174
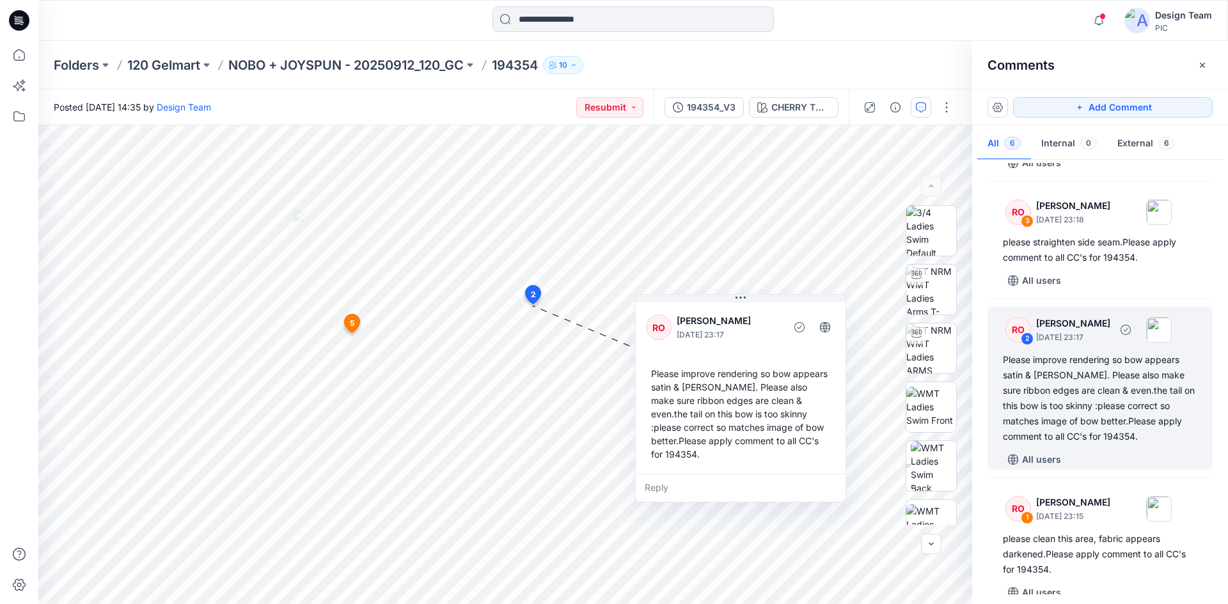
scroll to position [427, 0]
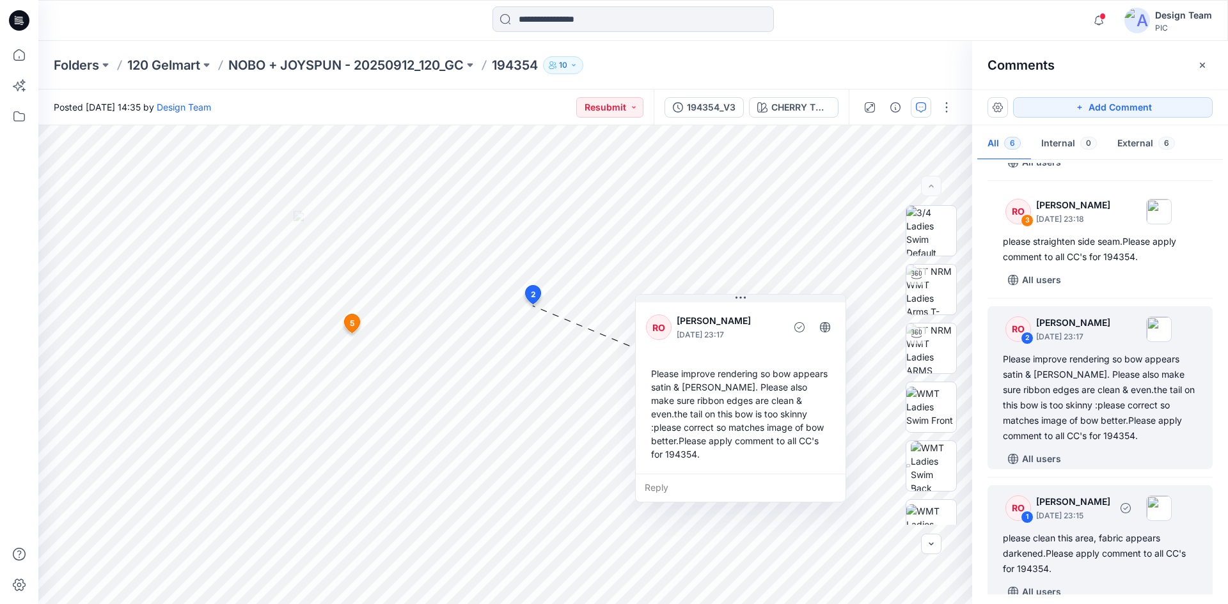
click at [1114, 548] on div "please clean this area, fabric appears darkened.Please apply comment to all CC'…" at bounding box center [1100, 554] width 194 height 46
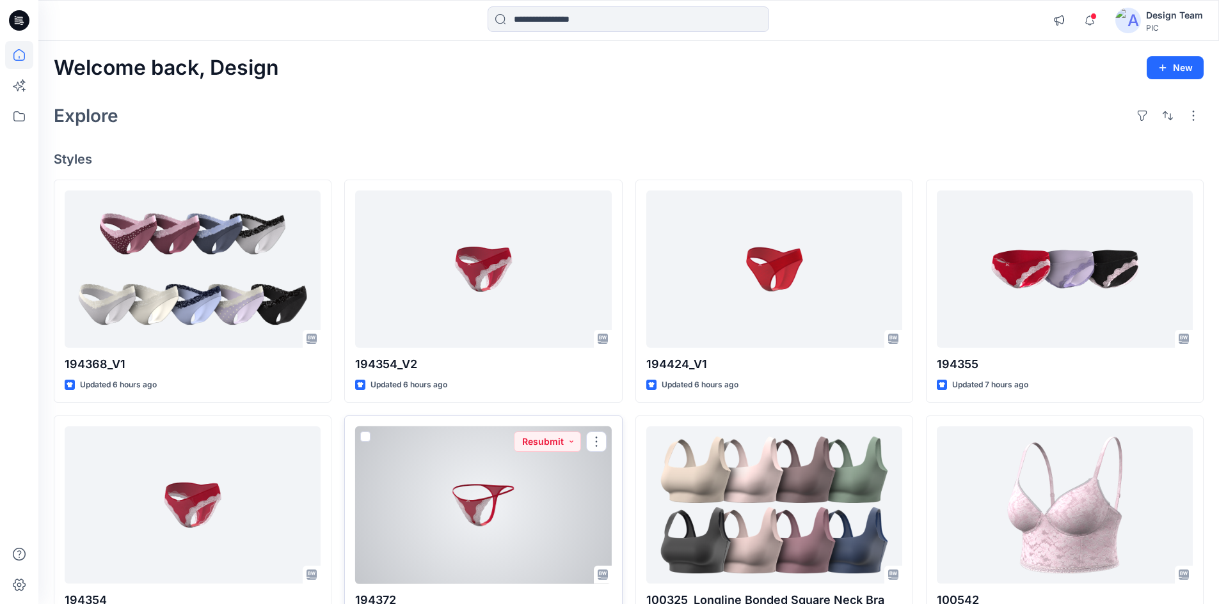
click at [423, 521] on div at bounding box center [483, 506] width 256 height 158
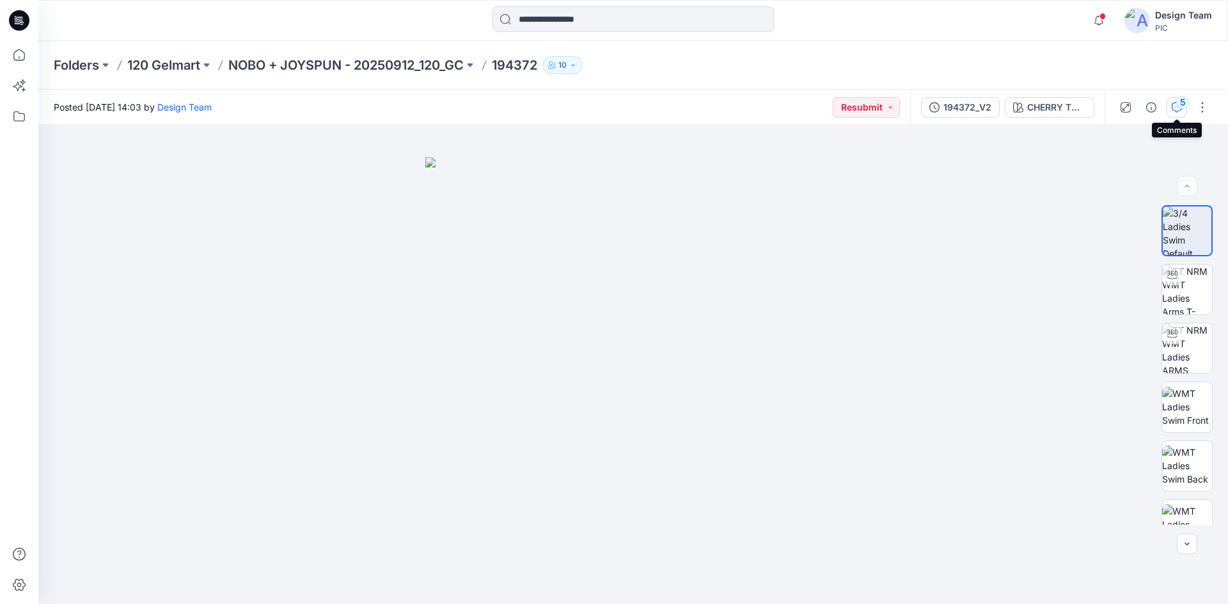
click at [1184, 109] on button "5" at bounding box center [1177, 107] width 20 height 20
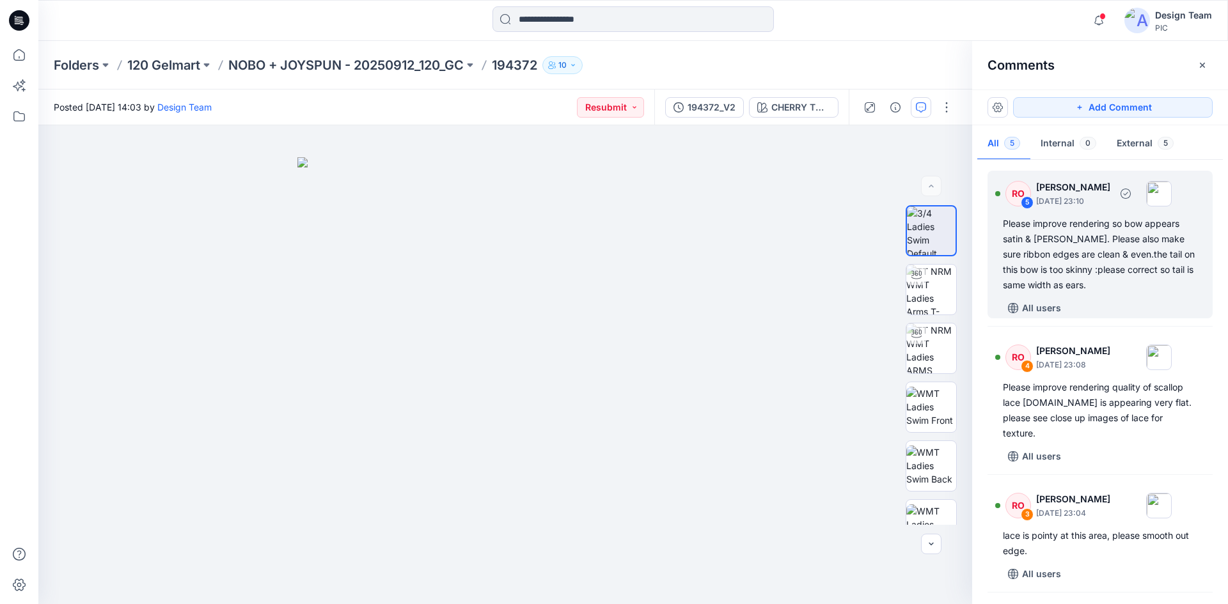
click at [1072, 287] on div "Please improve rendering so bow appears satin & [PERSON_NAME]. Please also make…" at bounding box center [1100, 254] width 194 height 77
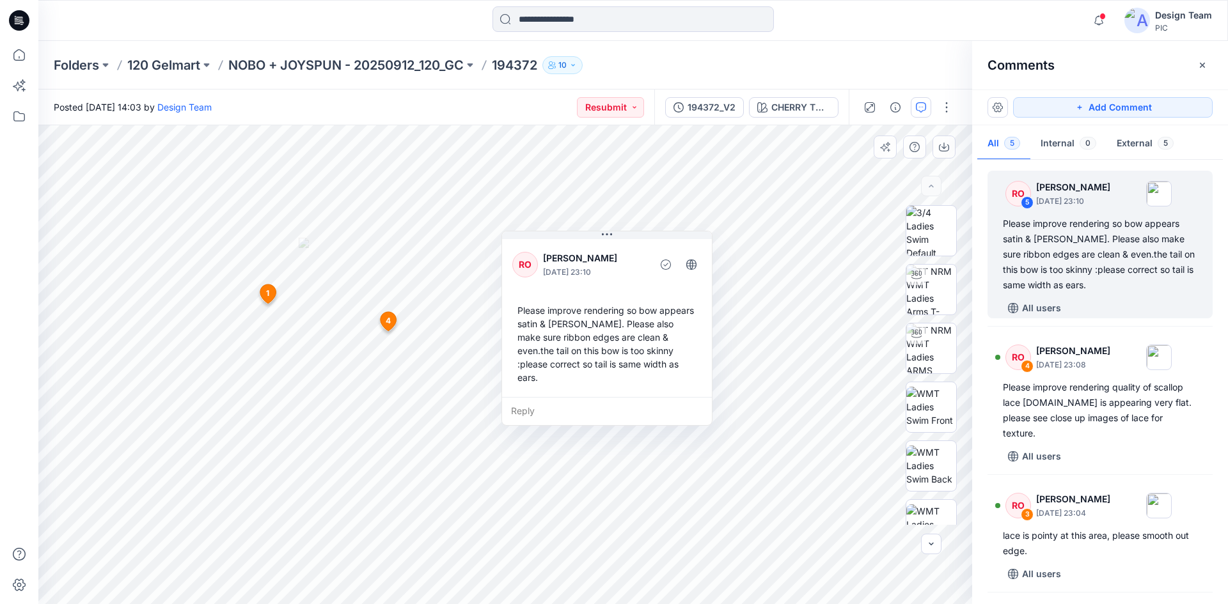
drag, startPoint x: 576, startPoint y: 159, endPoint x: 626, endPoint y: 248, distance: 102.0
click at [626, 248] on div "RO [PERSON_NAME] [DATE] 23:10" at bounding box center [606, 264] width 189 height 35
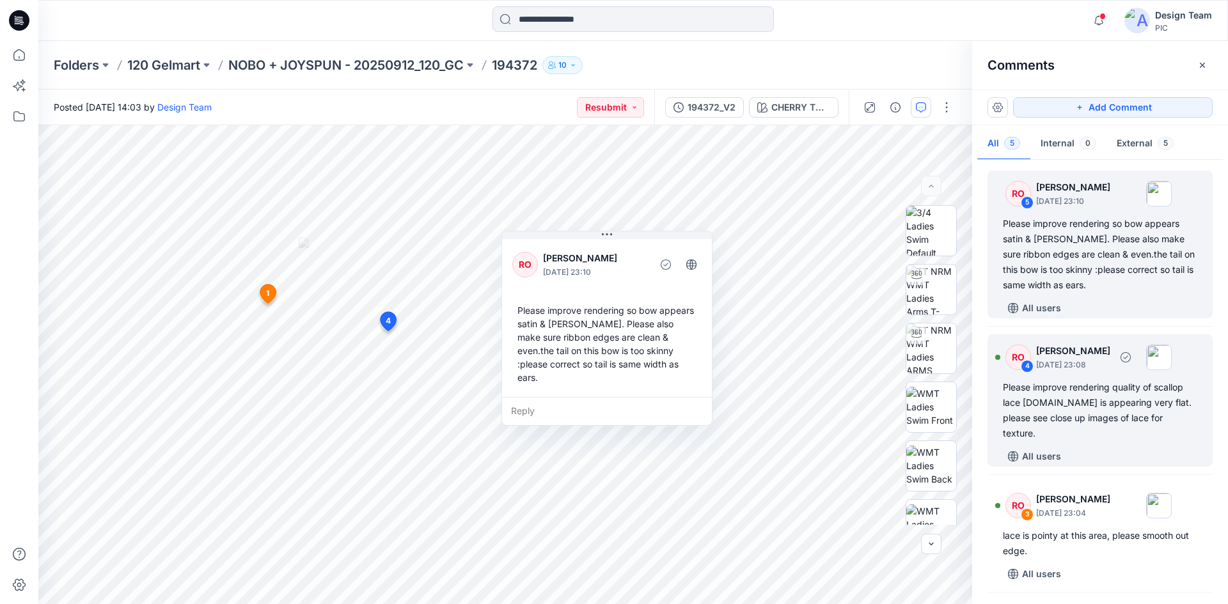
click at [1083, 409] on div "Please improve rendering quality of scallop lace [DOMAIN_NAME] is appearing ver…" at bounding box center [1100, 410] width 194 height 61
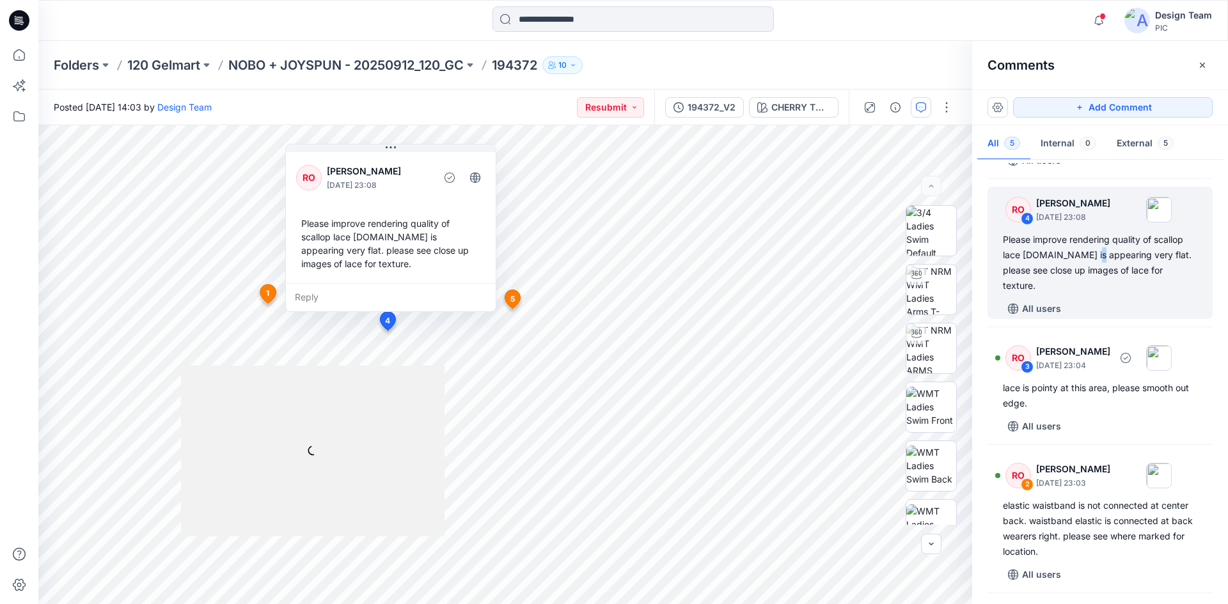
scroll to position [192, 0]
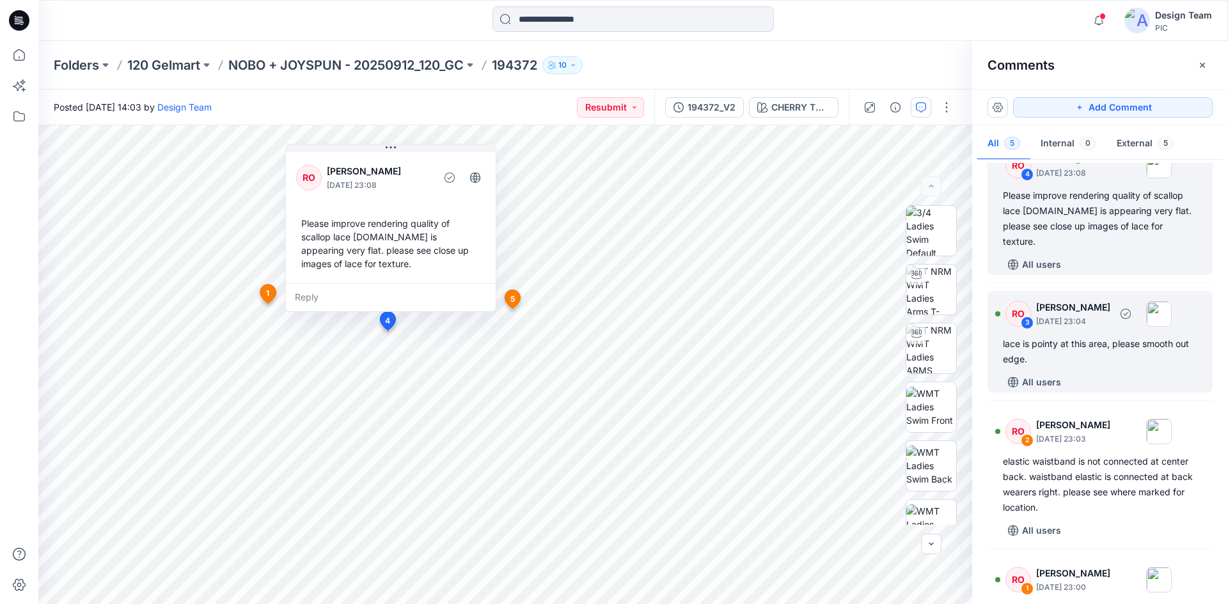
click at [1118, 354] on div "RO 3 [PERSON_NAME] [DATE] 23:04 lace is pointy at this area, please smooth out …" at bounding box center [1100, 342] width 225 height 102
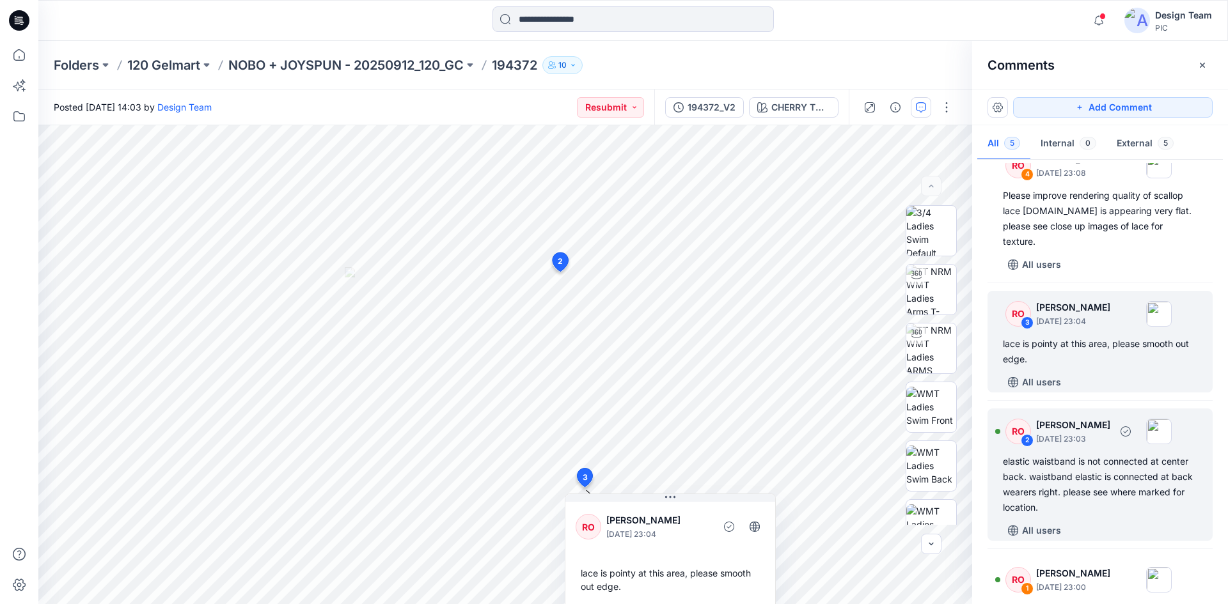
click at [1115, 479] on div "elastic waistband is not connected at center back. waistband elastic is connect…" at bounding box center [1100, 484] width 194 height 61
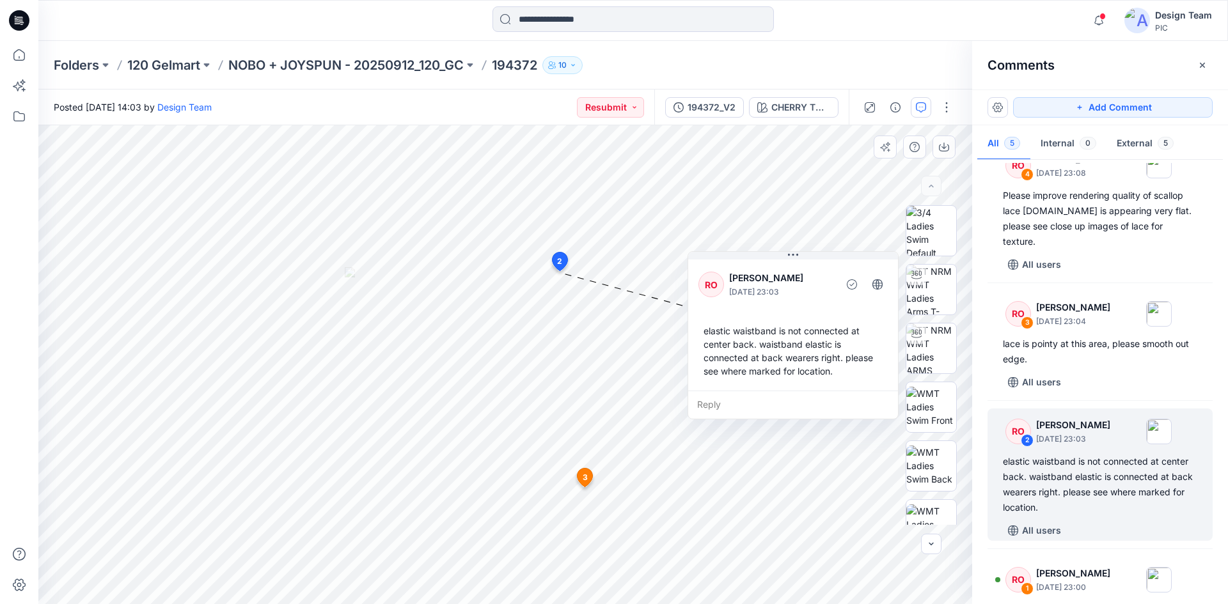
drag, startPoint x: 708, startPoint y: 181, endPoint x: 828, endPoint y: 279, distance: 154.6
click at [828, 279] on p "[PERSON_NAME]" at bounding box center [781, 278] width 104 height 15
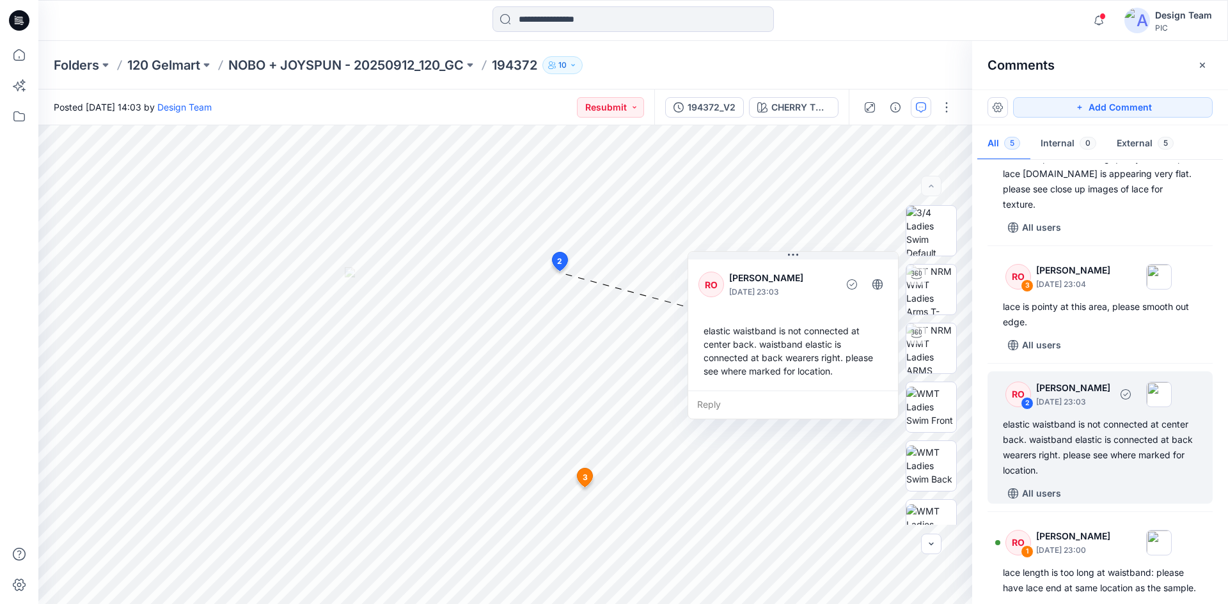
scroll to position [264, 0]
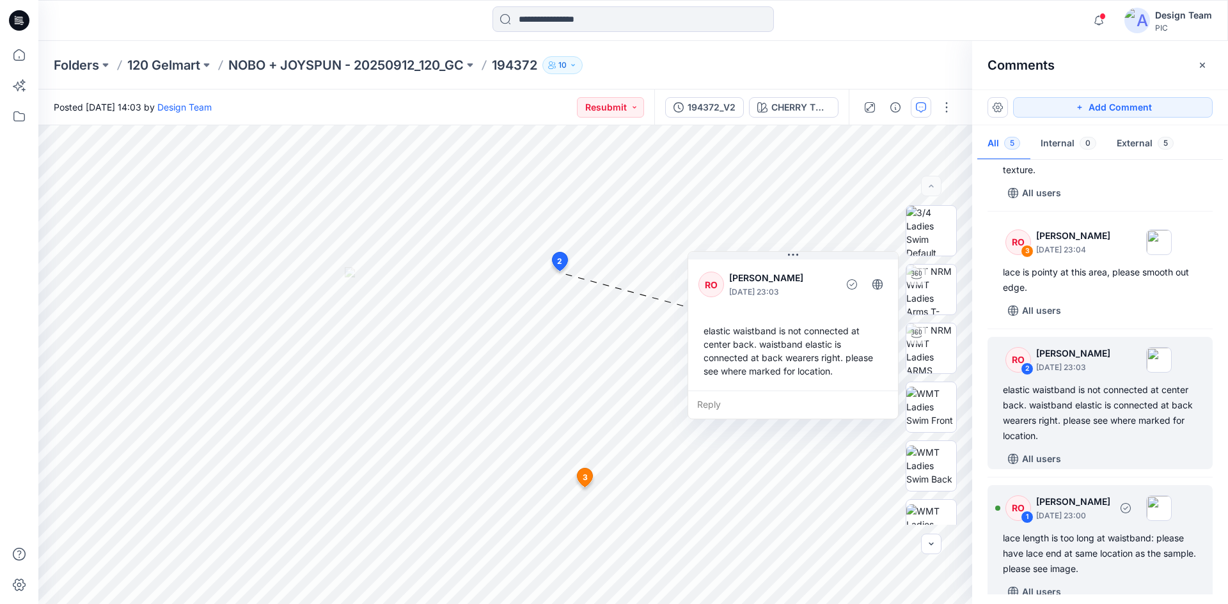
click at [1132, 531] on div "lace length is too long at waistband: please have lace end at same location as …" at bounding box center [1100, 554] width 194 height 46
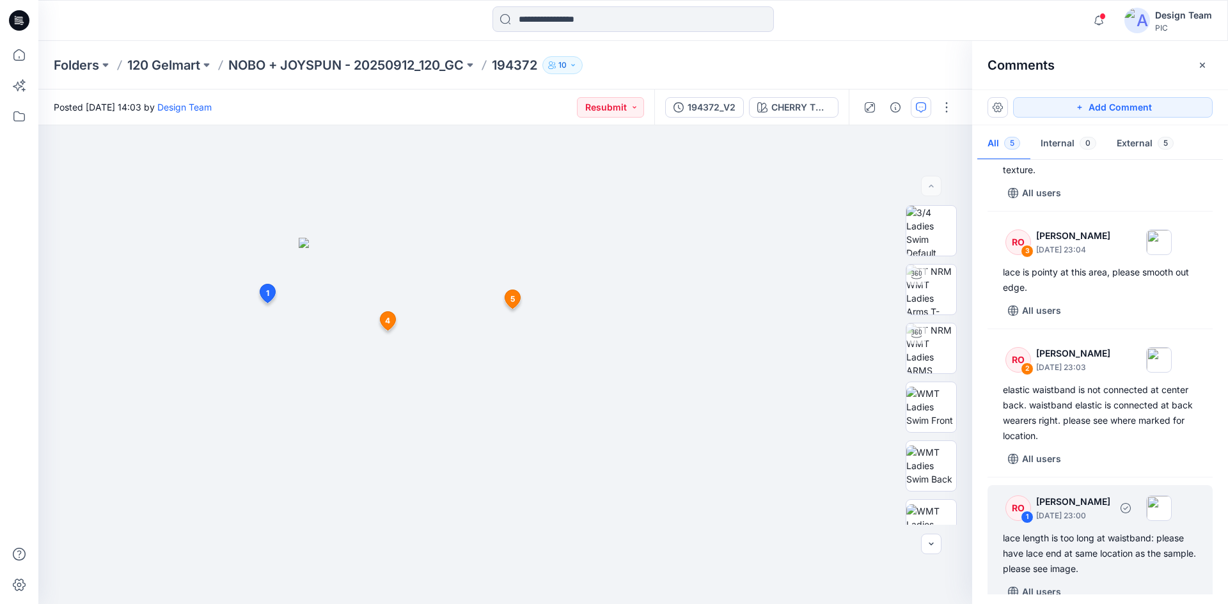
click at [1156, 558] on div "lace length is too long at waistband: please have lace end at same location as …" at bounding box center [1100, 554] width 194 height 46
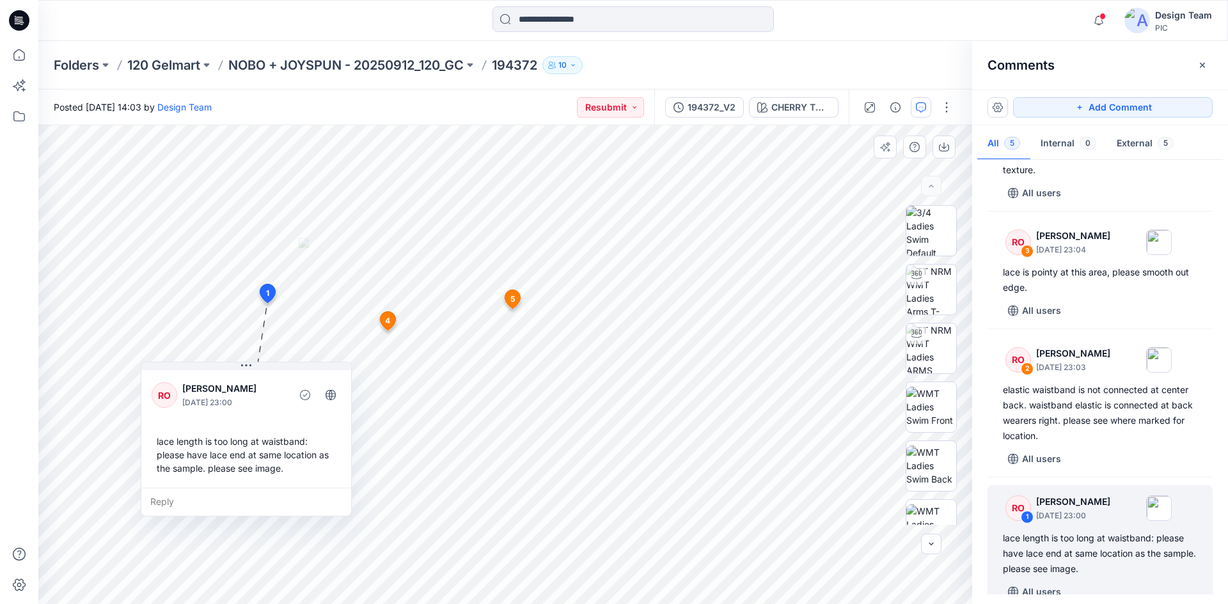
click at [160, 501] on div "Reply" at bounding box center [246, 502] width 210 height 28
